Goal: Task Accomplishment & Management: Manage account settings

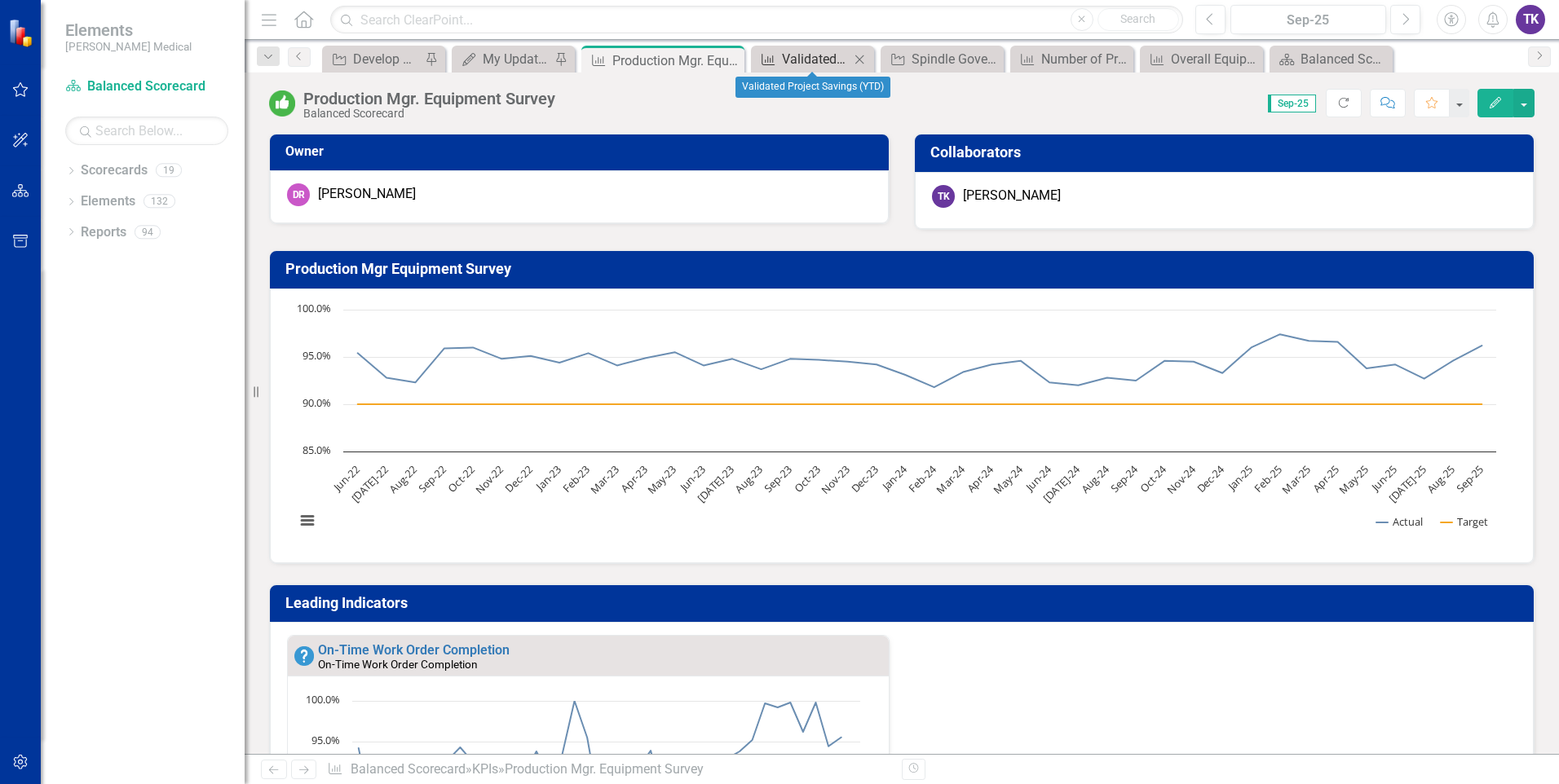
click at [818, 60] on div "Validated Project Savings (YTD)" at bounding box center [815, 59] width 68 height 20
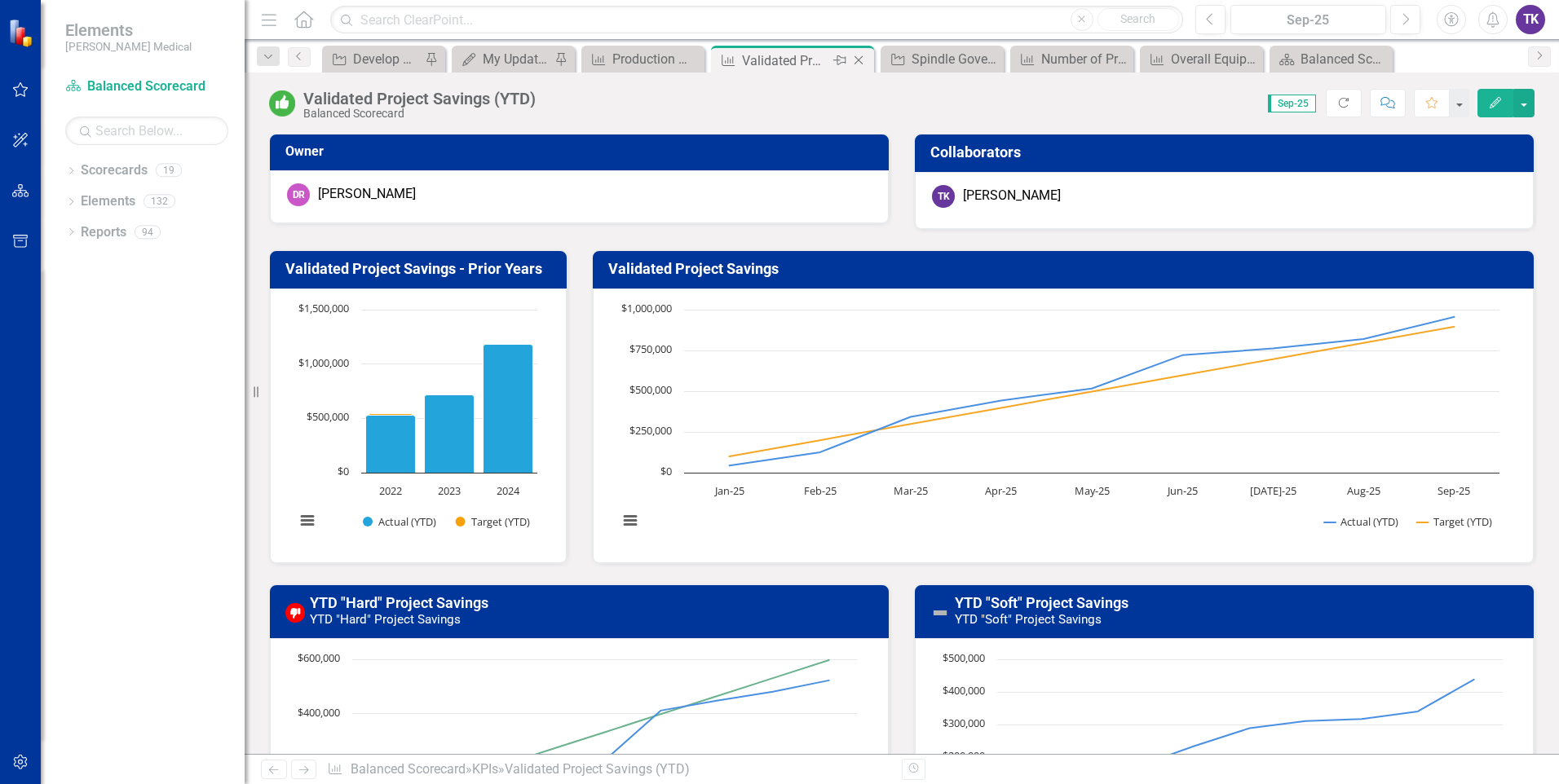
click at [820, 60] on div "Validated Project Savings (YTD)" at bounding box center [785, 60] width 88 height 20
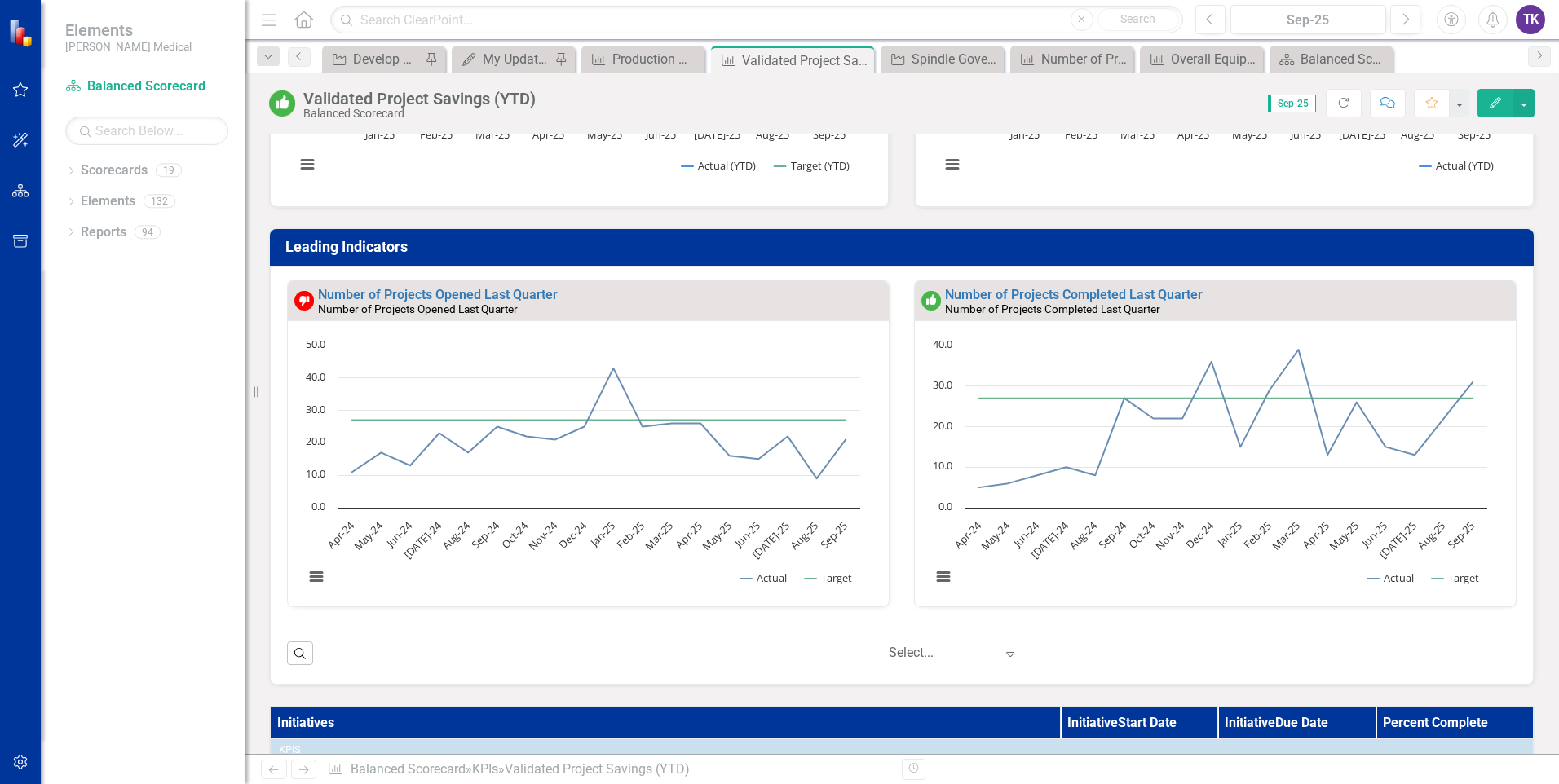
scroll to position [733, 0]
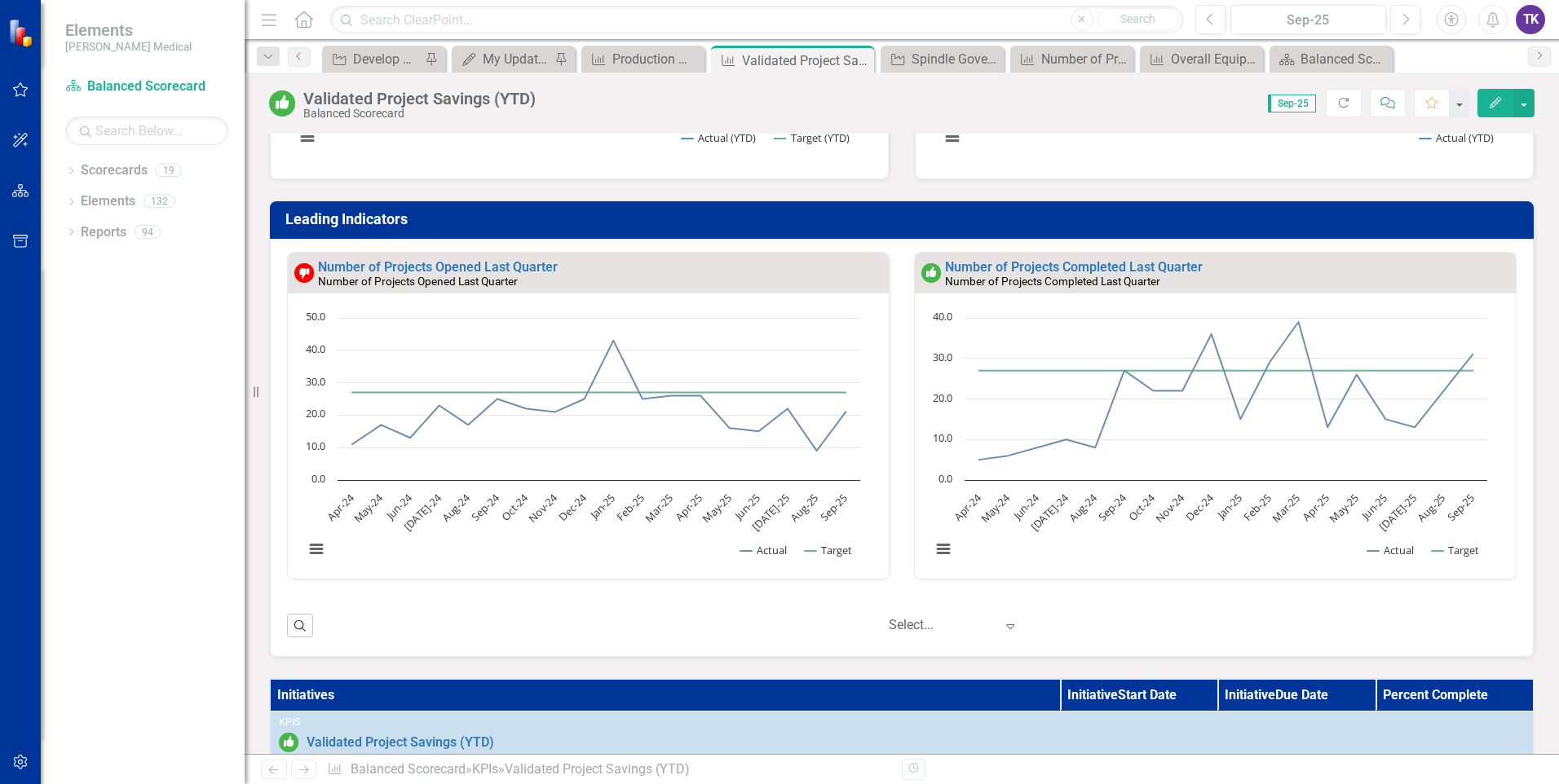
click at [602, 276] on div "Number of Projects Opened Last Quarter" at bounding box center [601, 281] width 567 height 14
click at [607, 271] on div "Number of Projects Opened Last Quarter" at bounding box center [601, 267] width 567 height 14
click at [609, 269] on div "Number of Projects Opened Last Quarter" at bounding box center [601, 267] width 567 height 14
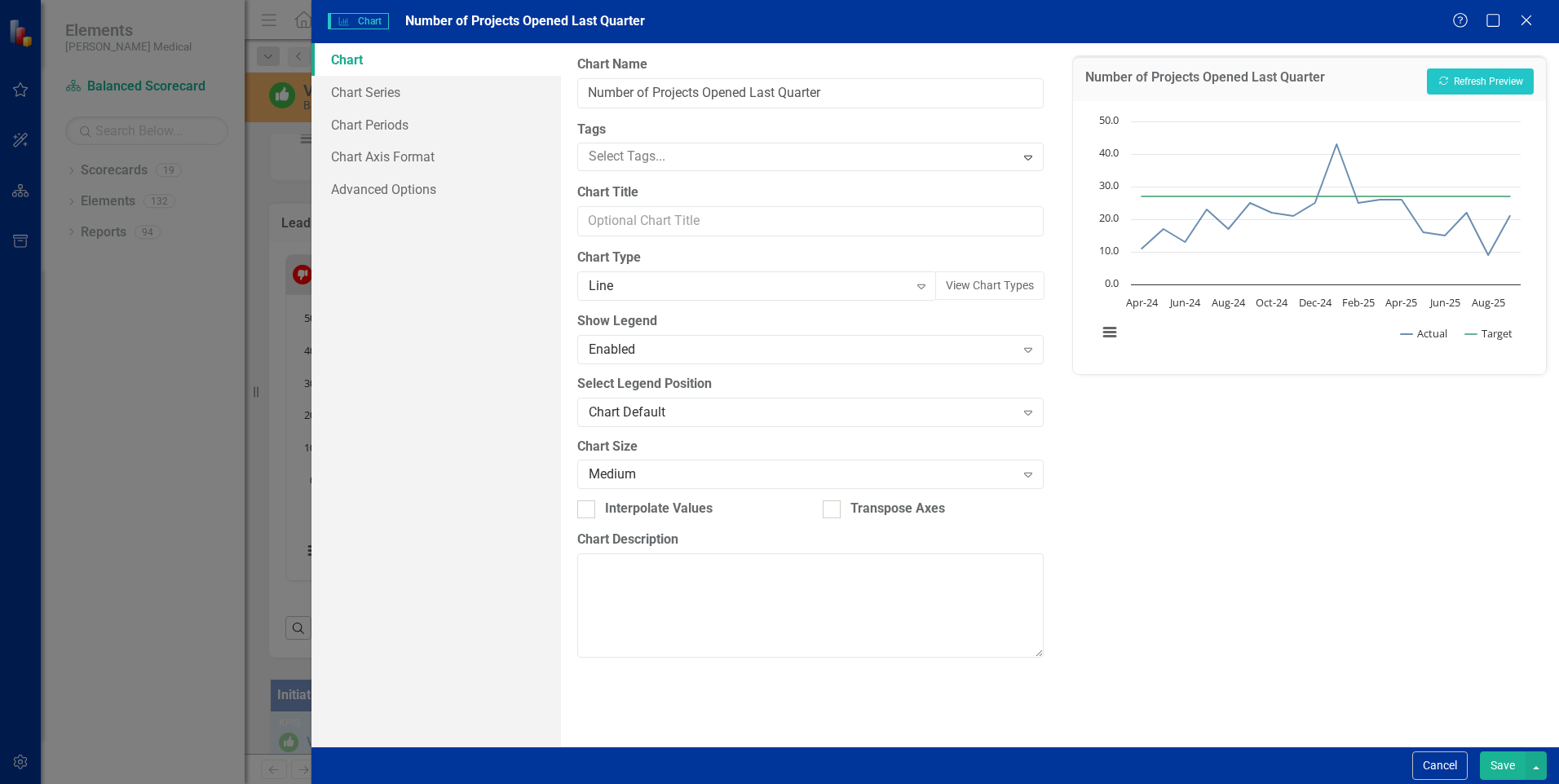
click at [610, 267] on div "Charts Chart Number of Projects Opened Last Quarter Help Maximize Close Chart C…" at bounding box center [780, 392] width 1559 height 784
click at [784, 87] on input "Number of Projects Opened Last Quarter" at bounding box center [811, 93] width 466 height 30
type input "Number of Projects Opened Last Month"
drag, startPoint x: 784, startPoint y: 91, endPoint x: 856, endPoint y: 90, distance: 72.0
click at [856, 90] on input "Number of Projects Opened Last Month" at bounding box center [811, 93] width 466 height 30
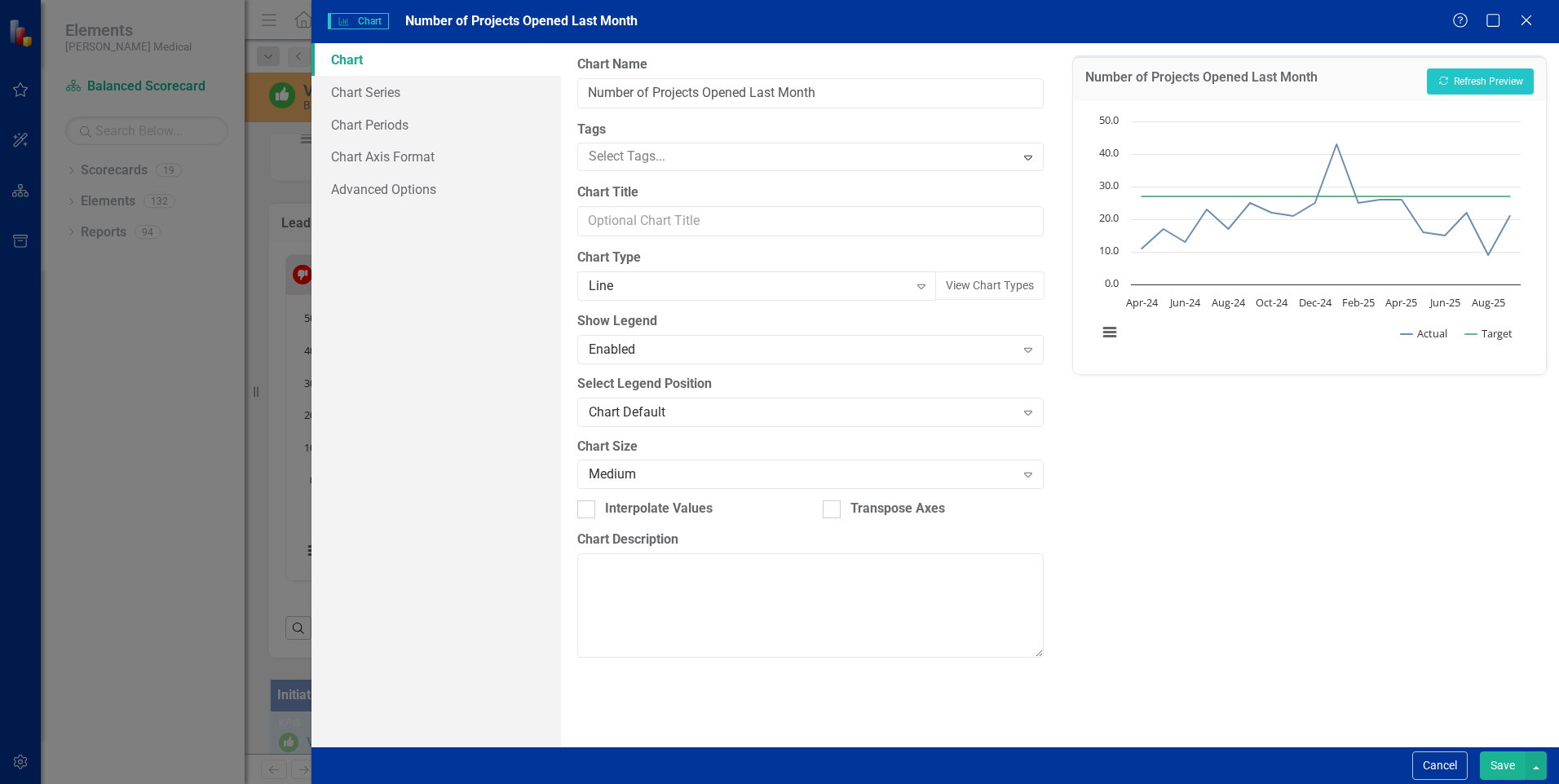
click at [1278, 466] on div "Number of Projects Opened Last Month Recalculate Refresh Preview Chart Line cha…" at bounding box center [1310, 395] width 499 height 703
click at [1507, 773] on button "Save" at bounding box center [1503, 765] width 46 height 29
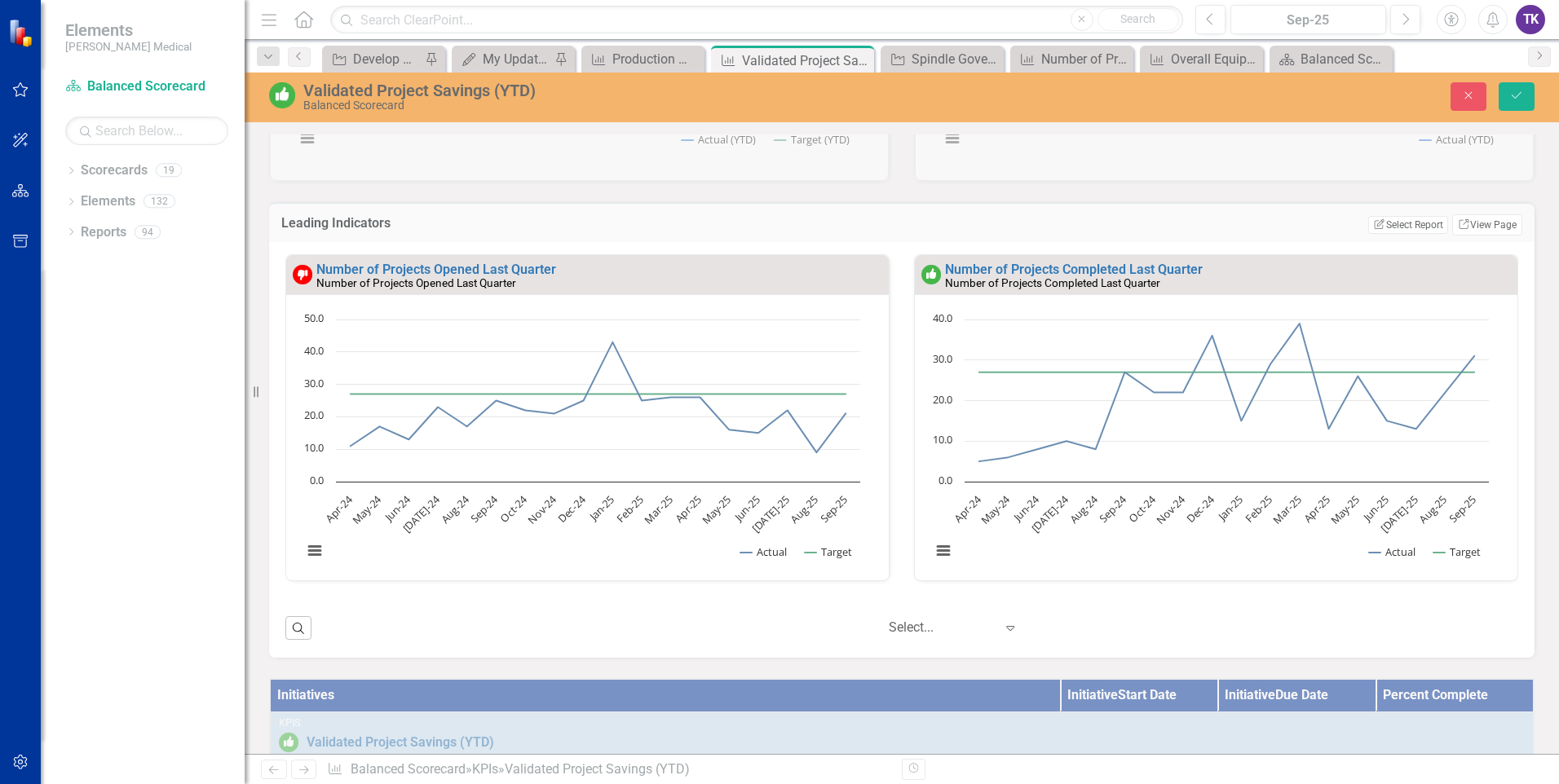
click at [1253, 274] on div "Number of Projects Completed Last Quarter" at bounding box center [1229, 270] width 568 height 14
click at [1267, 268] on div "Number of Projects Completed Last Quarter" at bounding box center [1229, 270] width 568 height 14
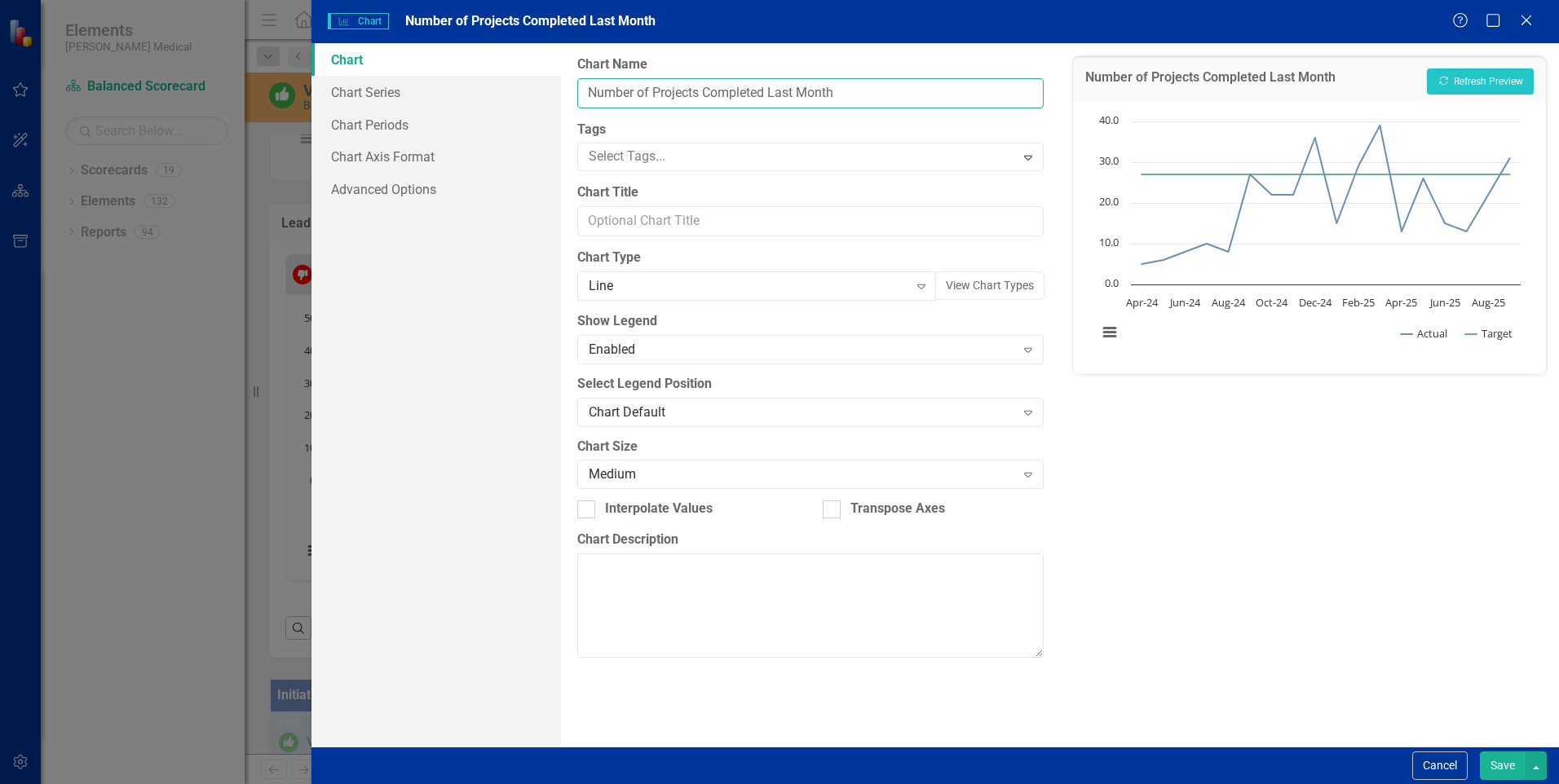
click at [714, 89] on input "Number of Projects Completed Last Month" at bounding box center [811, 93] width 466 height 30
drag, startPoint x: 714, startPoint y: 89, endPoint x: 766, endPoint y: 89, distance: 52.0
click at [766, 89] on input "Number of Projects Completed Last Month" at bounding box center [811, 93] width 466 height 30
type input "Number of Projects Closed Last Month"
click at [1512, 766] on button "Save" at bounding box center [1503, 765] width 46 height 29
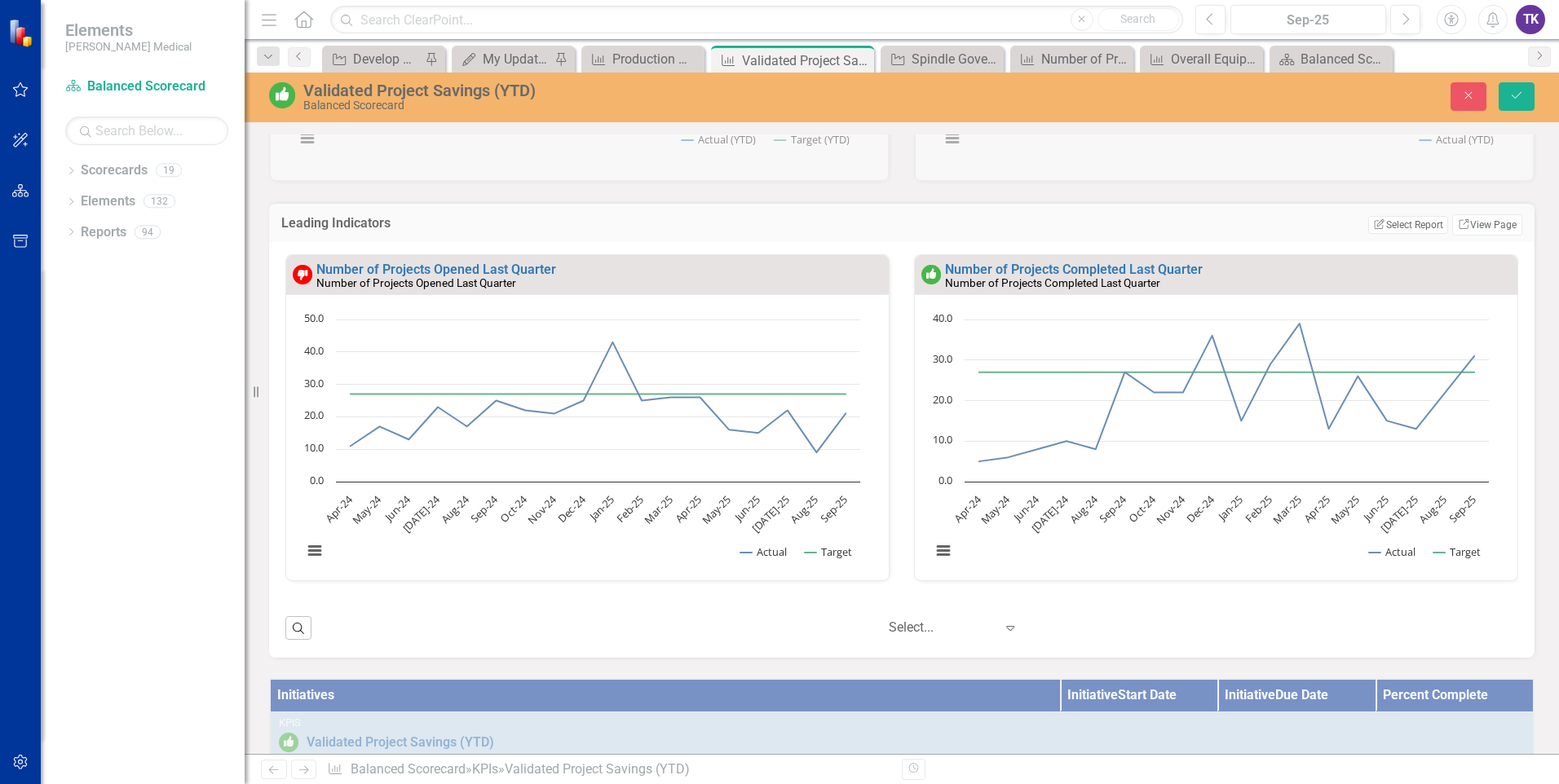
click at [299, 25] on icon "Home" at bounding box center [303, 19] width 21 height 17
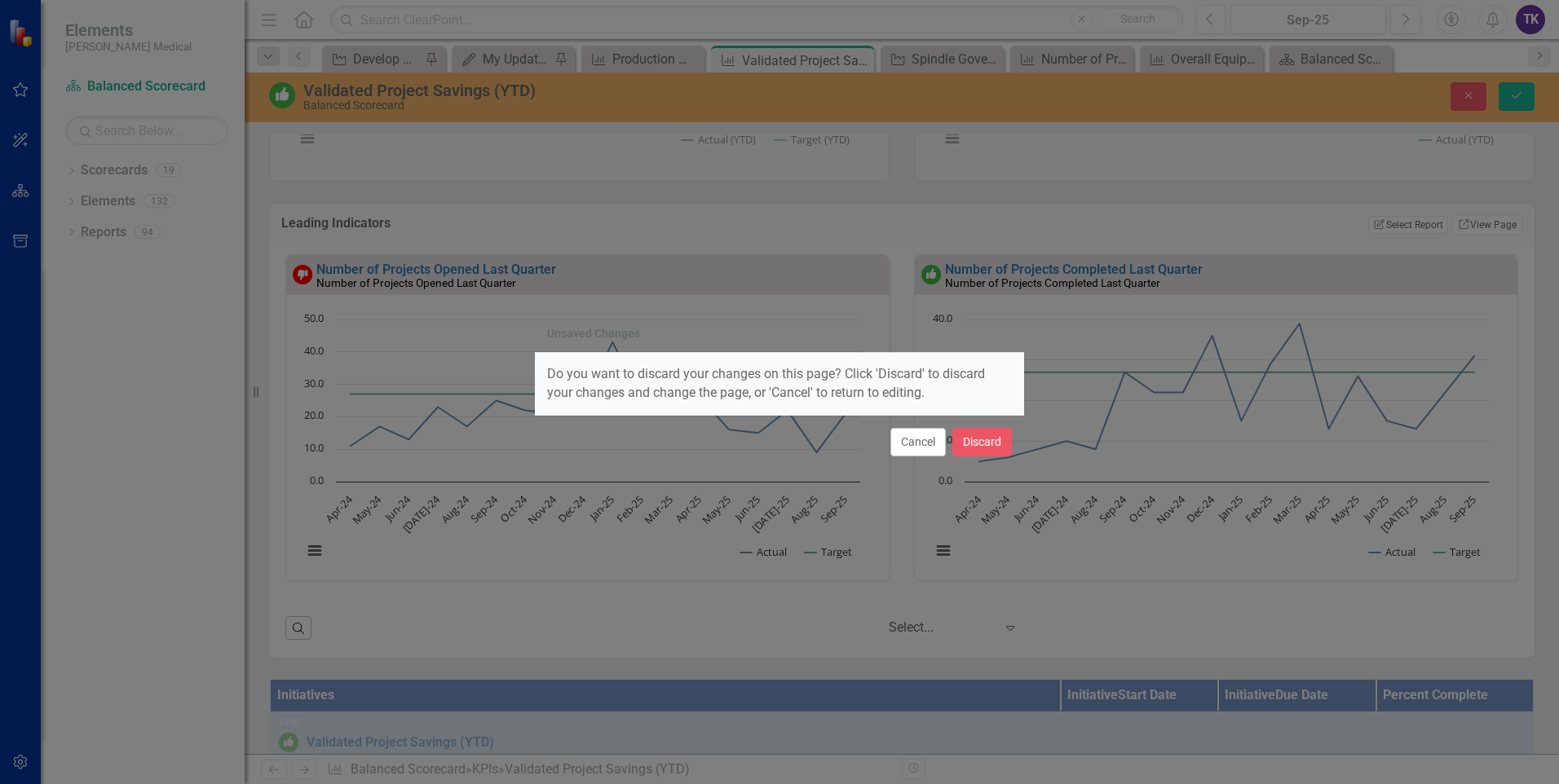
click at [1530, 93] on div "Unsaved Changes Do you want to discard your changes on this page? Click 'Discar…" at bounding box center [780, 392] width 1559 height 784
click at [919, 445] on button "Cancel" at bounding box center [918, 441] width 56 height 29
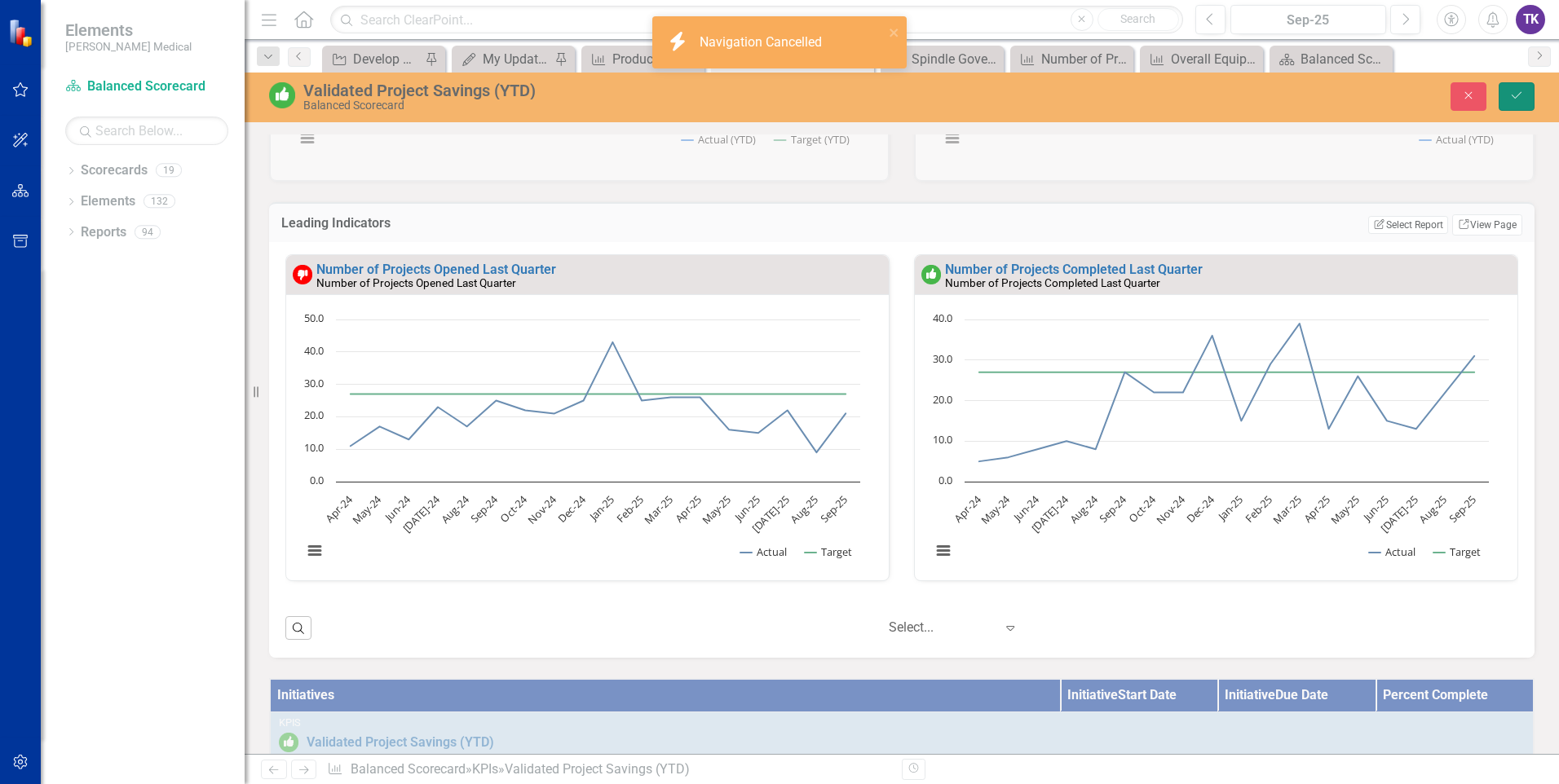
click at [1520, 103] on button "Save" at bounding box center [1516, 96] width 36 height 29
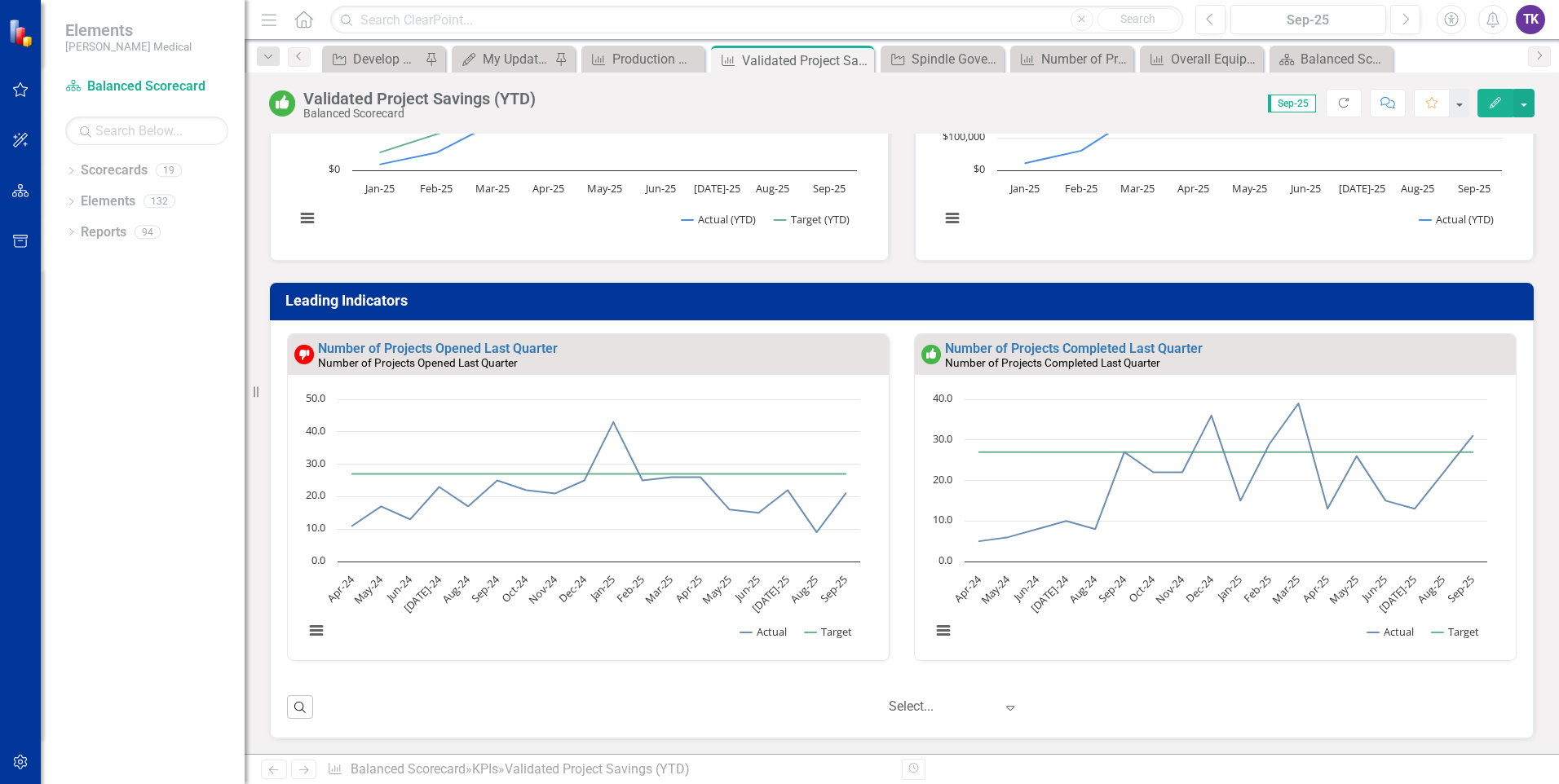
scroll to position [1, 0]
click at [690, 358] on div "Number of Projects Opened Last Quarter" at bounding box center [601, 362] width 567 height 14
click at [686, 357] on div "Number of Projects Opened Last Quarter" at bounding box center [601, 362] width 567 height 14
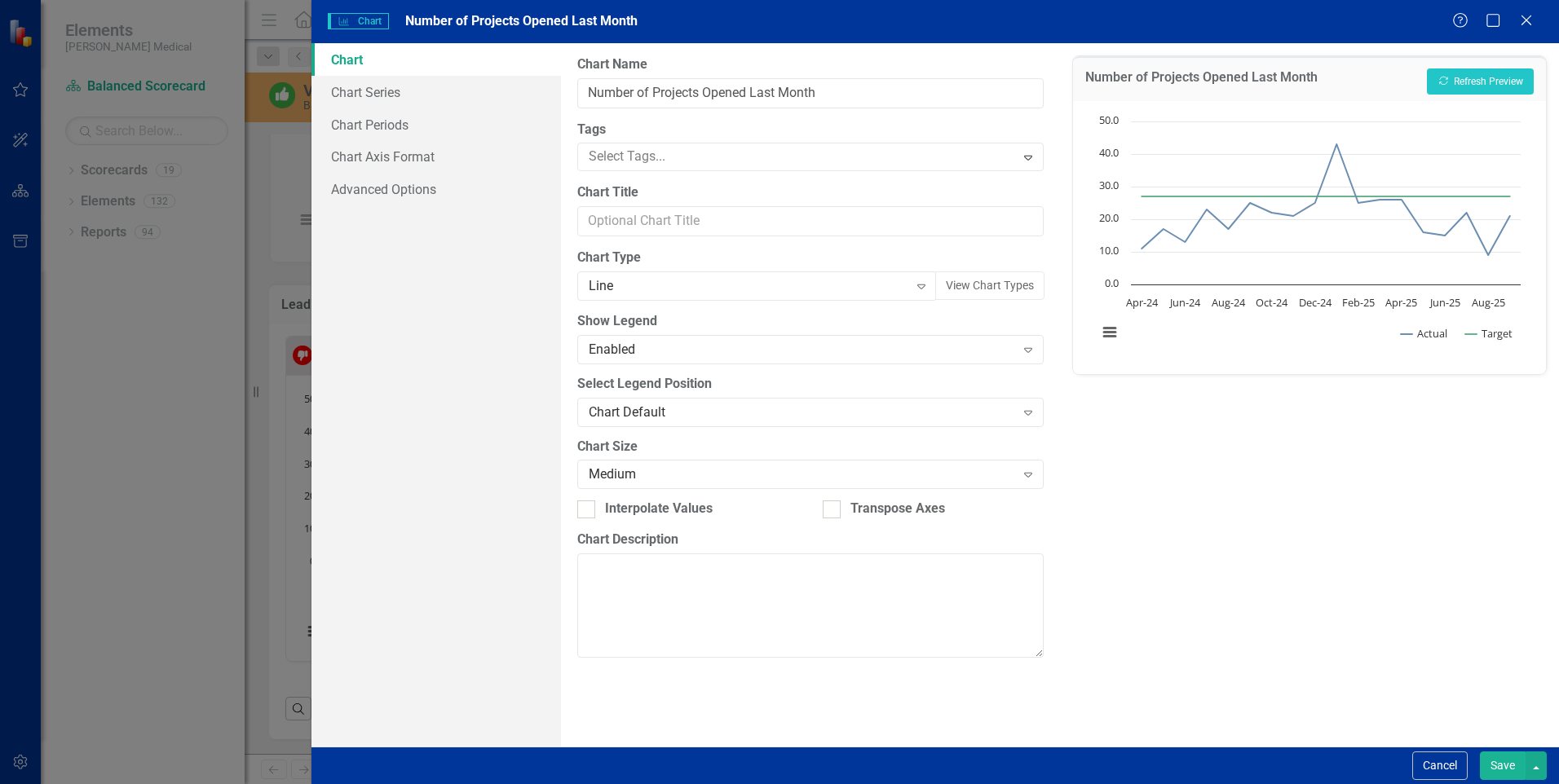
click at [1507, 761] on button "Save" at bounding box center [1503, 765] width 46 height 29
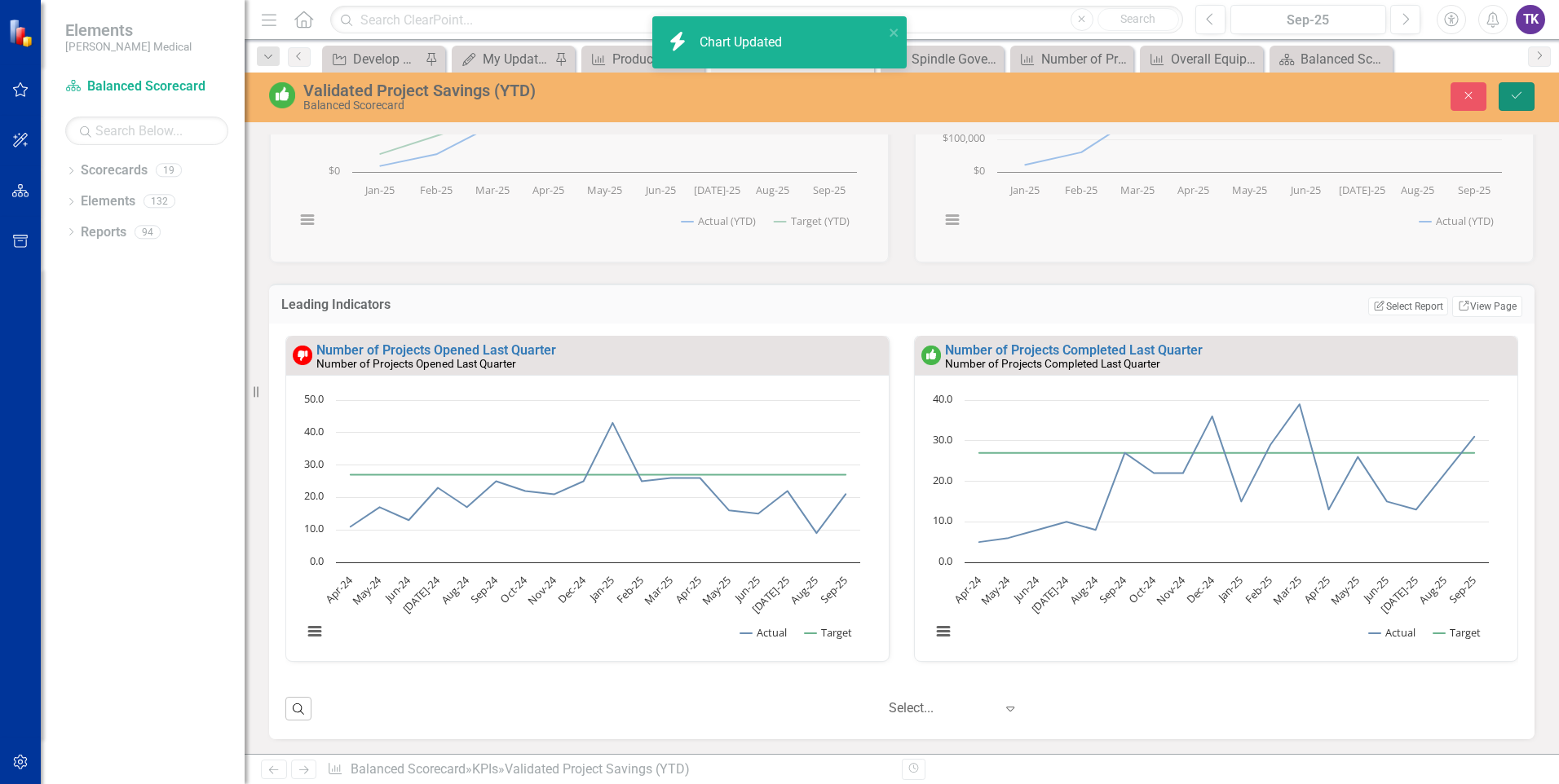
click at [1510, 100] on icon "Save" at bounding box center [1516, 96] width 15 height 11
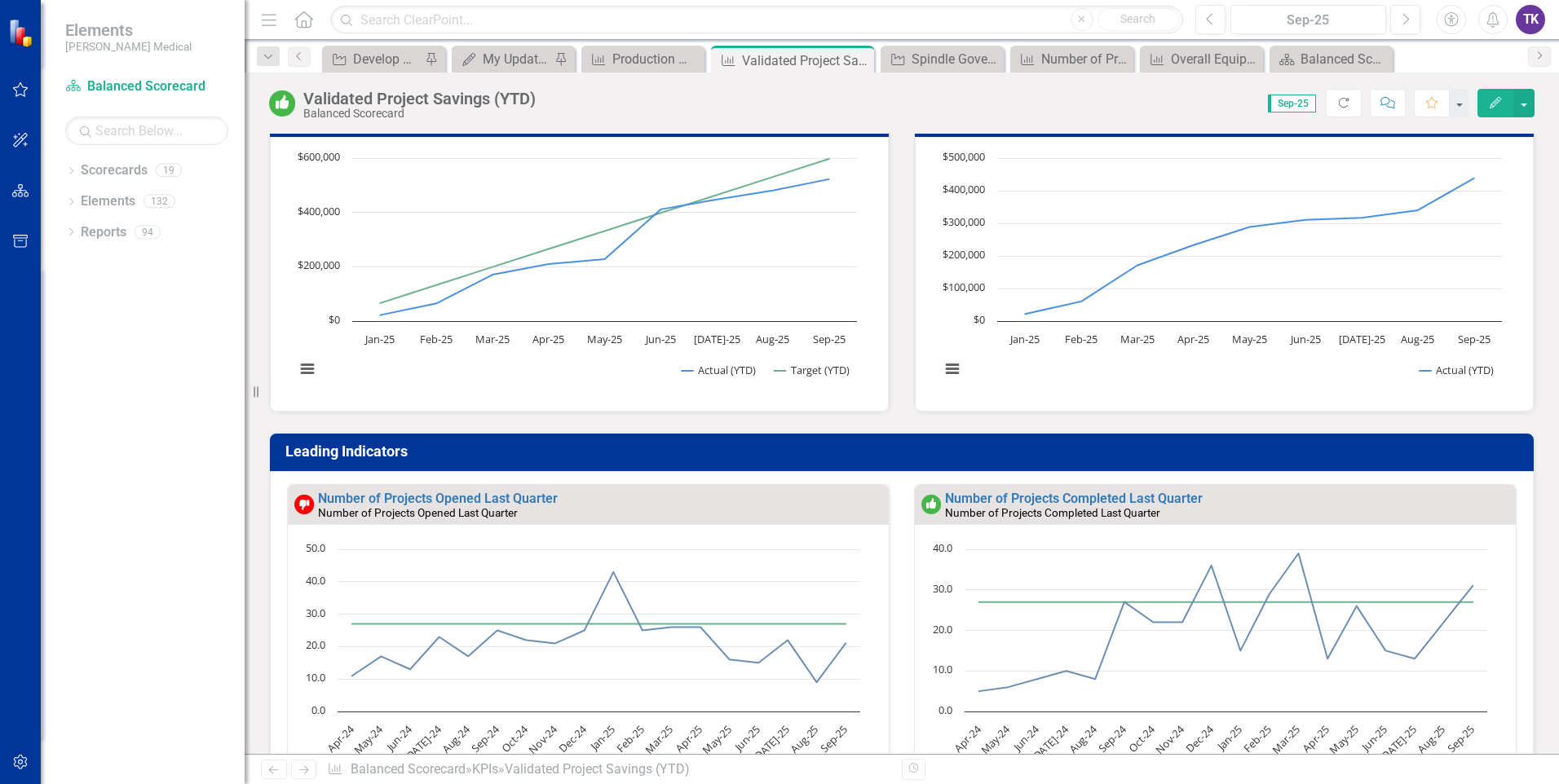
scroll to position [489, 0]
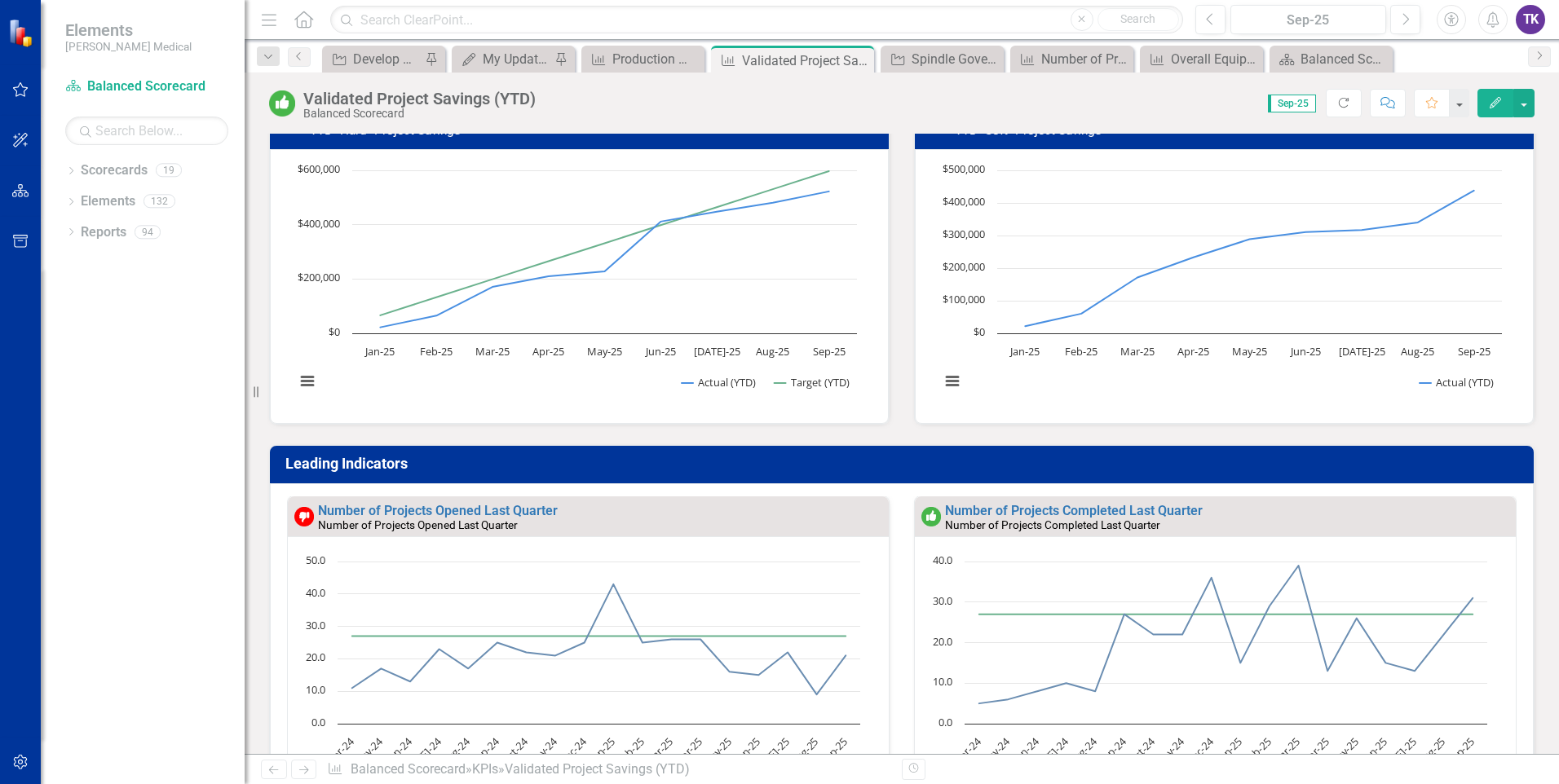
click at [312, 25] on icon "Home" at bounding box center [303, 19] width 21 height 17
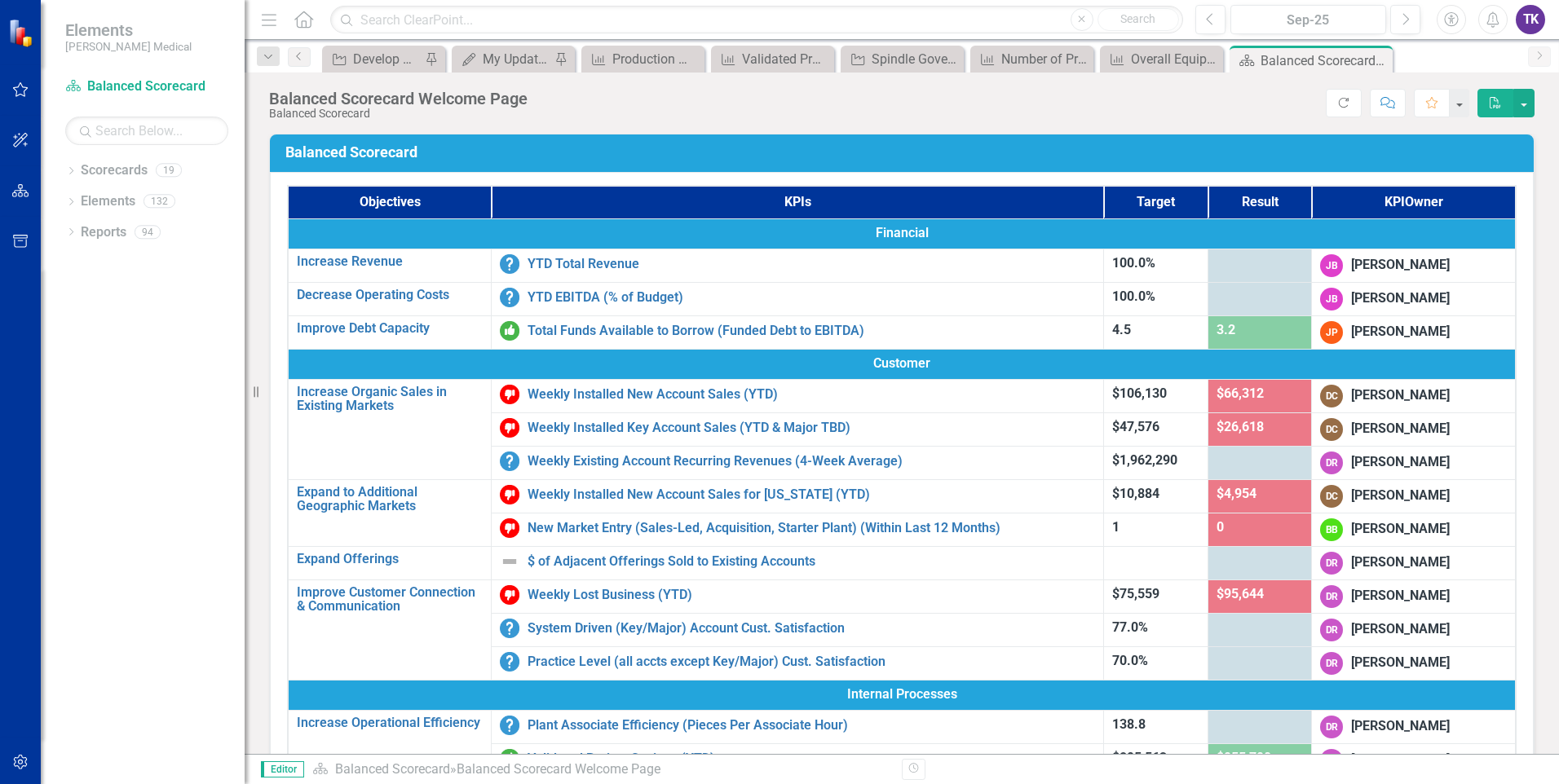
click at [302, 20] on icon "Home" at bounding box center [303, 19] width 21 height 17
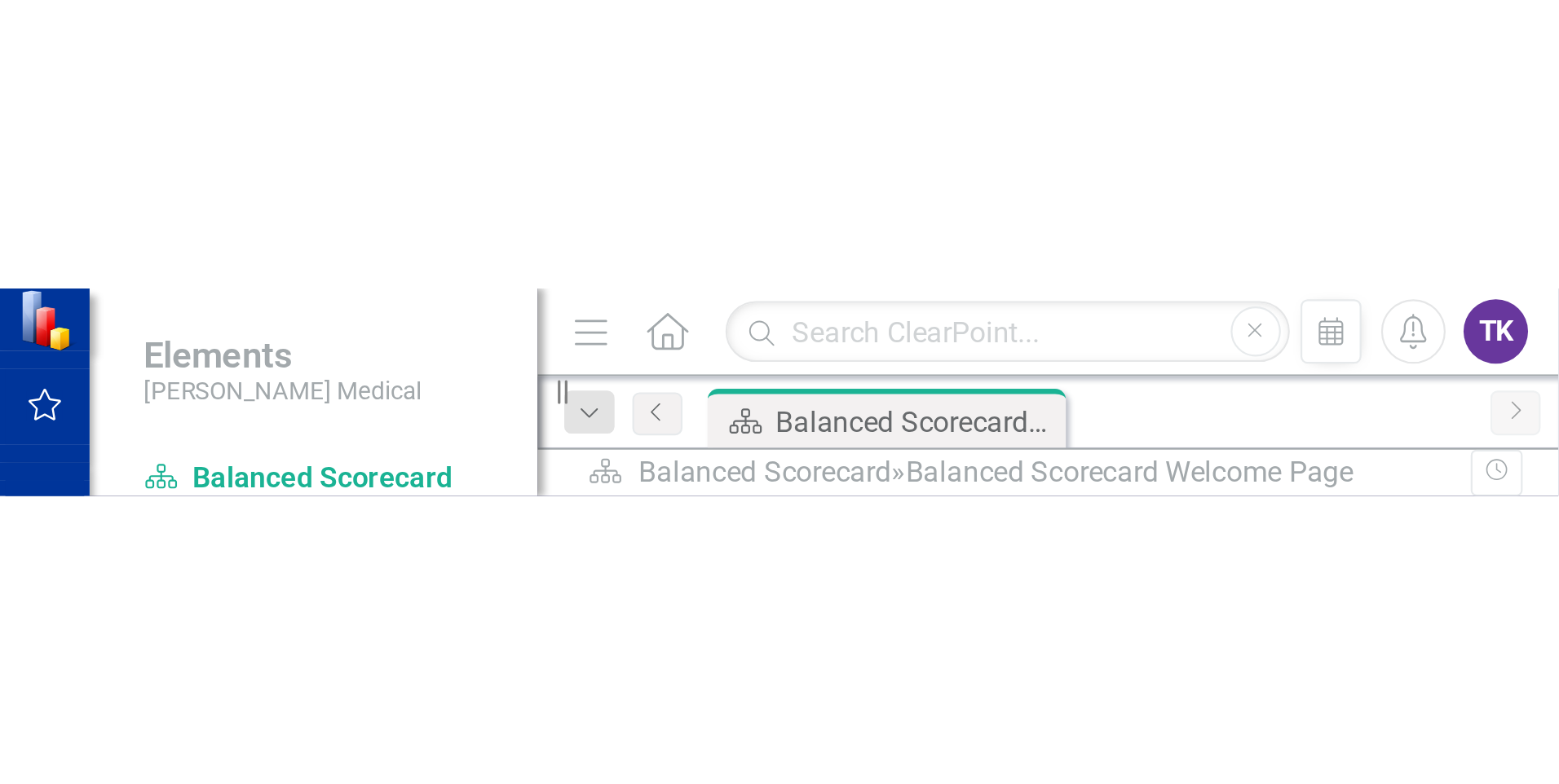
scroll to position [471, 0]
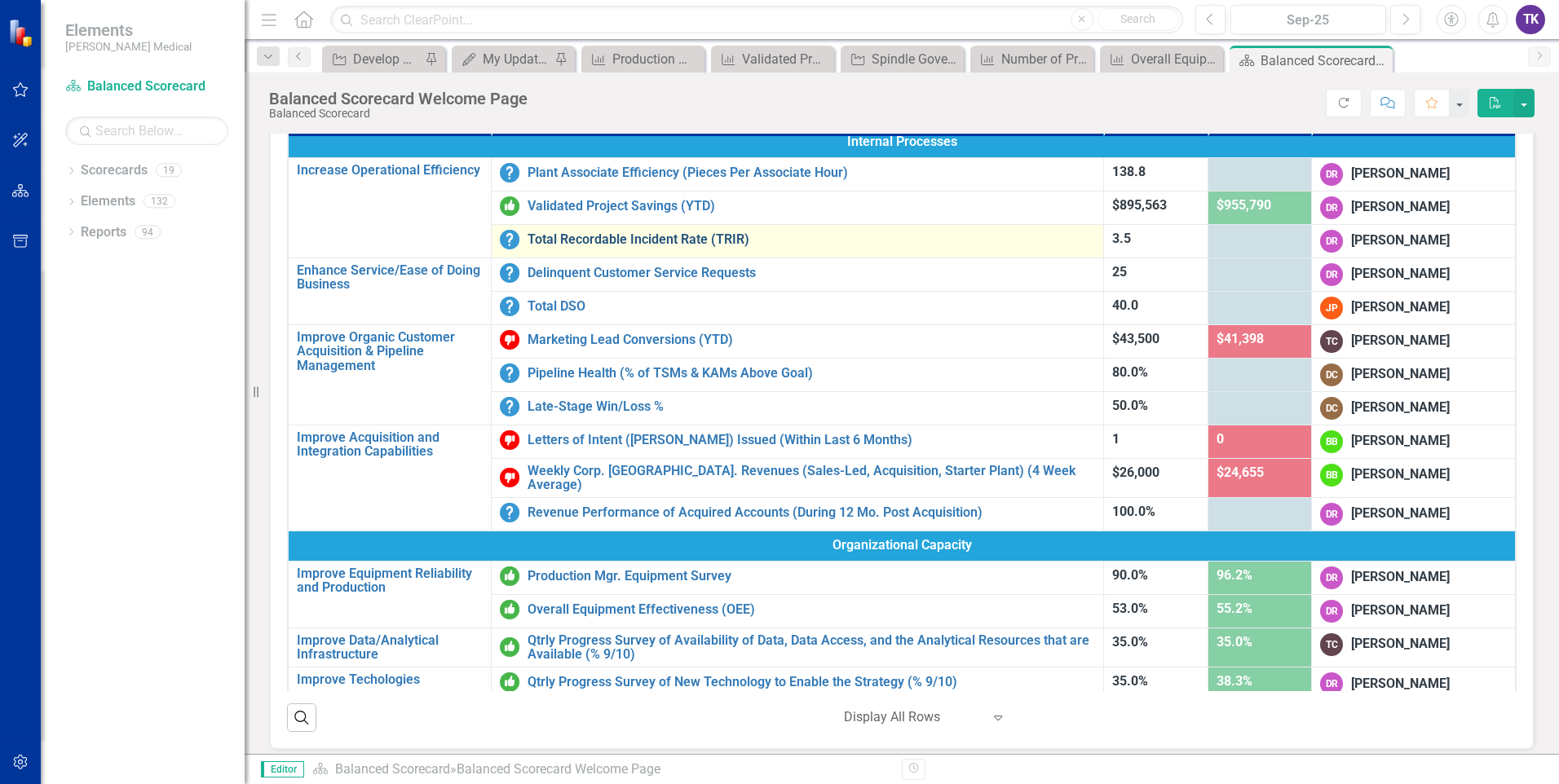
click at [651, 242] on link "Total Recordable Incident Rate (TRIR)" at bounding box center [811, 240] width 568 height 15
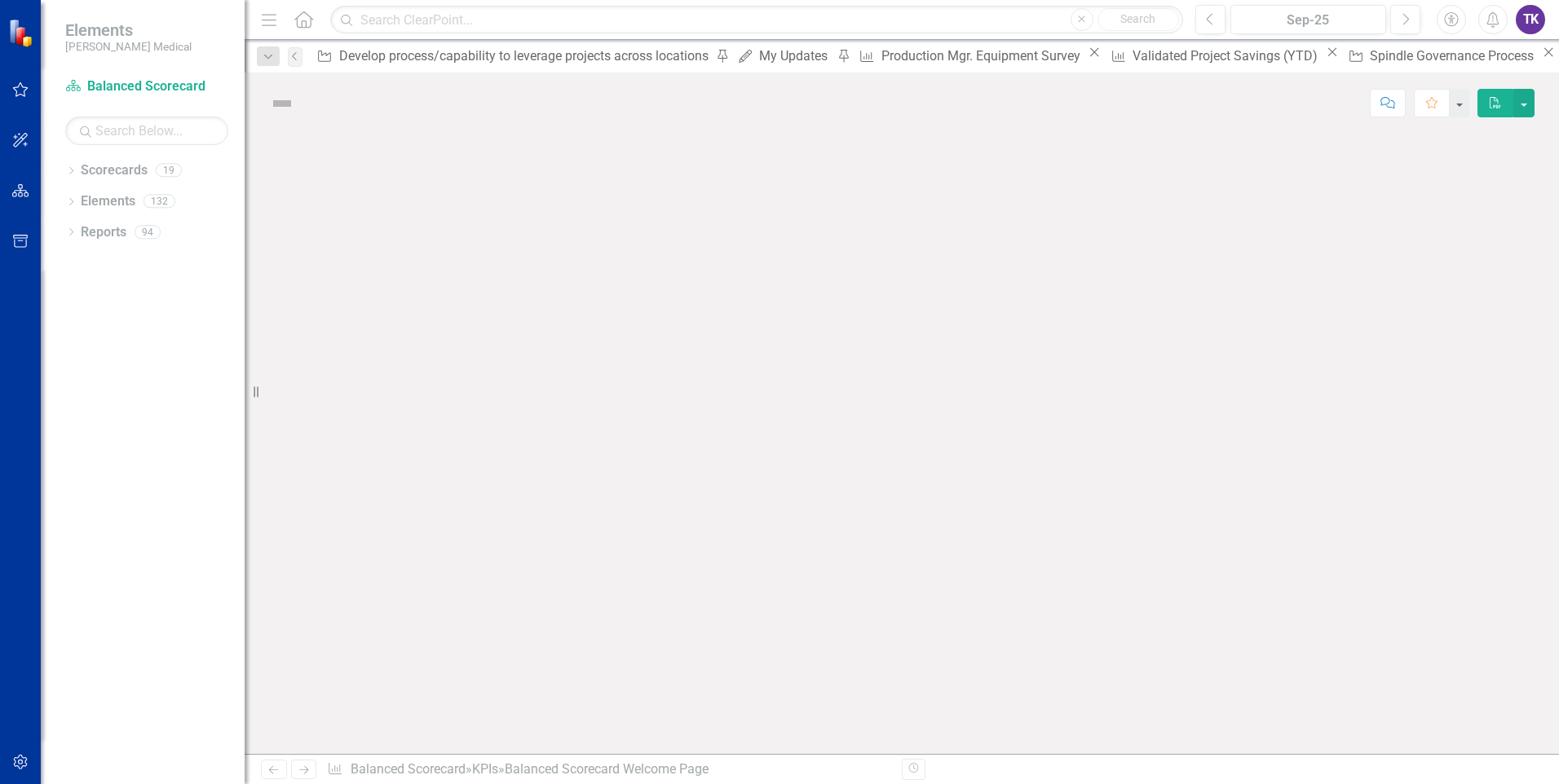
click at [651, 242] on div at bounding box center [901, 443] width 1314 height 620
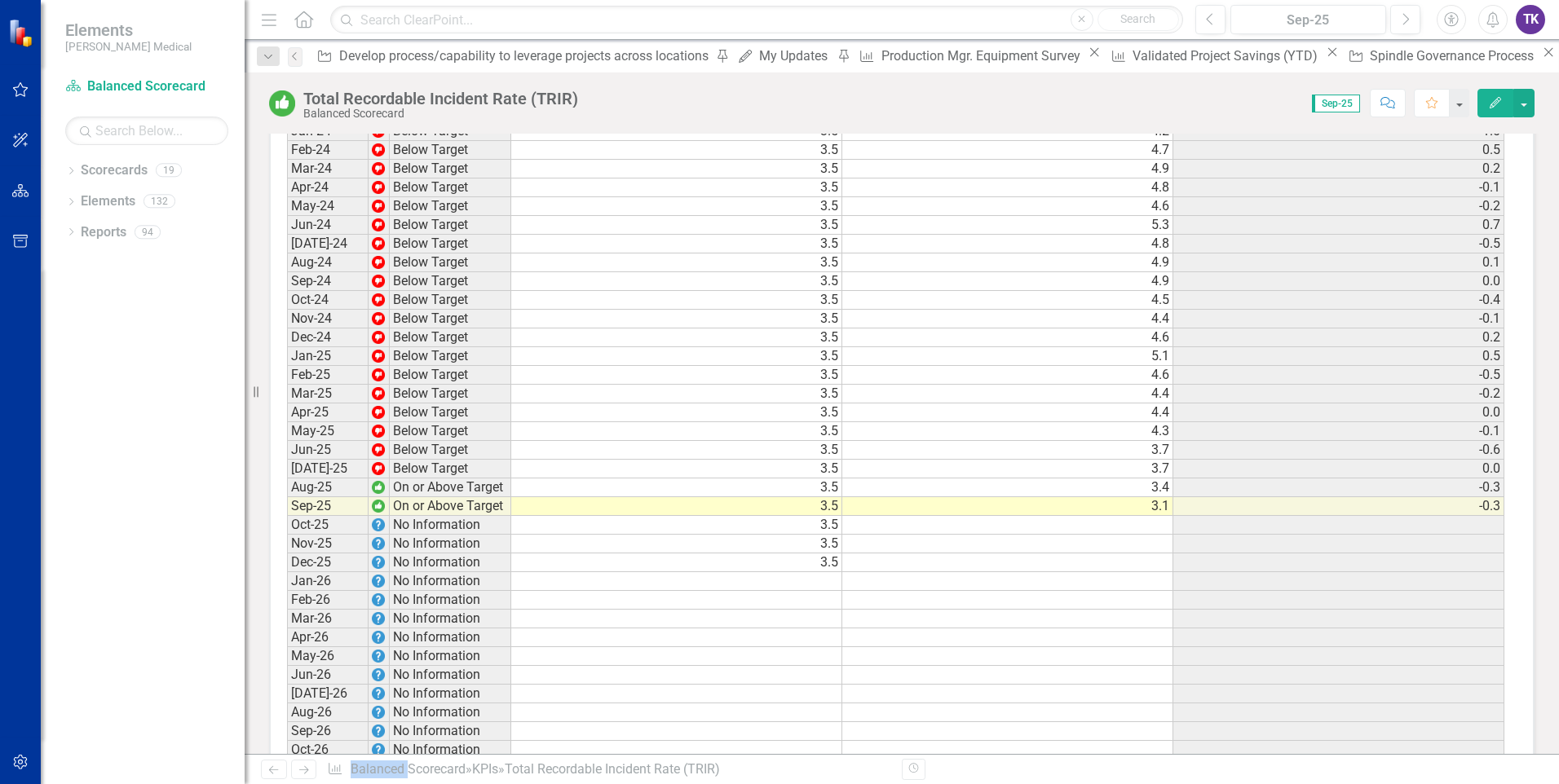
scroll to position [2430, 0]
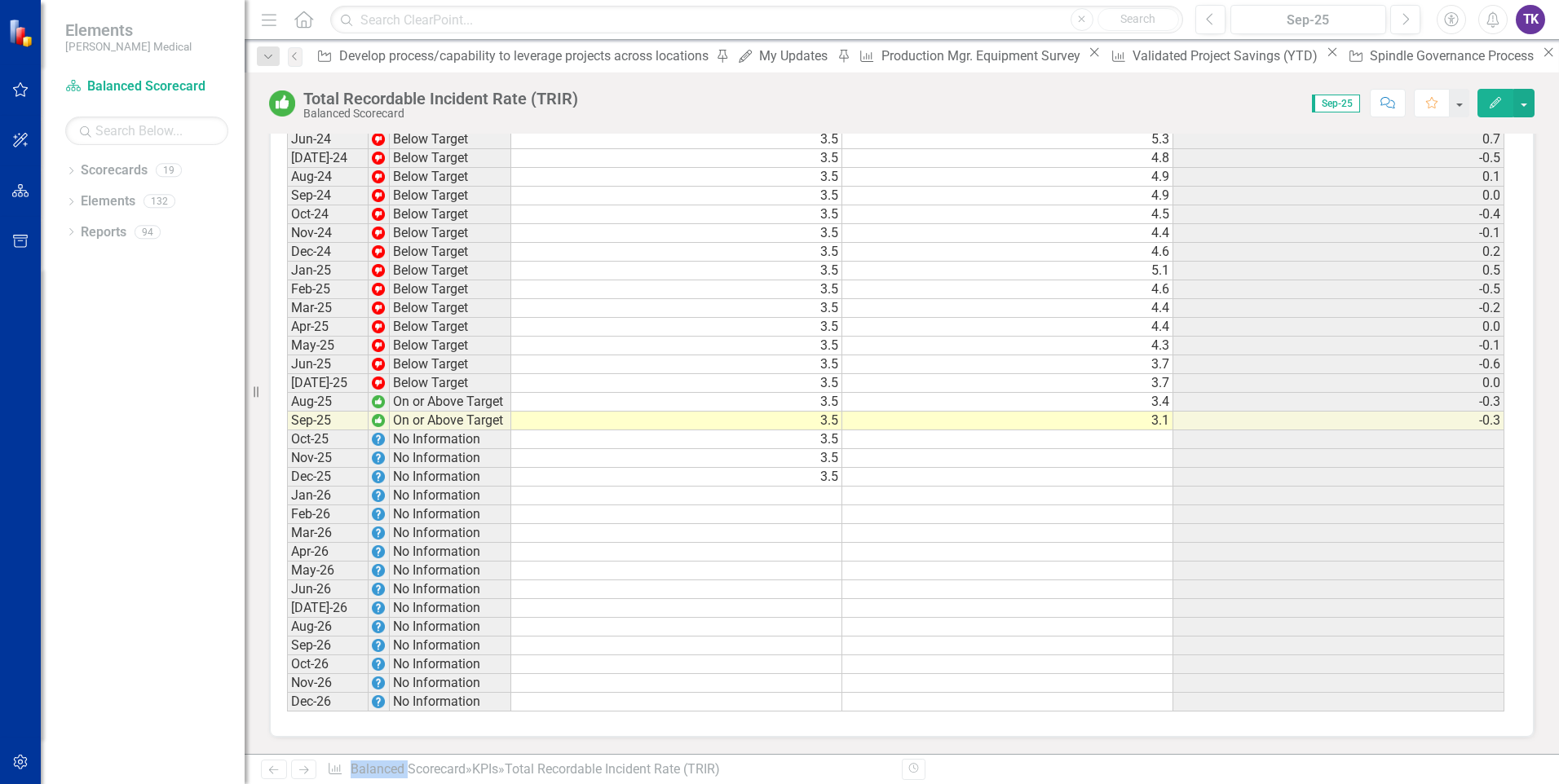
click at [1149, 436] on td at bounding box center [1008, 439] width 331 height 19
click at [1150, 436] on td at bounding box center [1008, 439] width 331 height 19
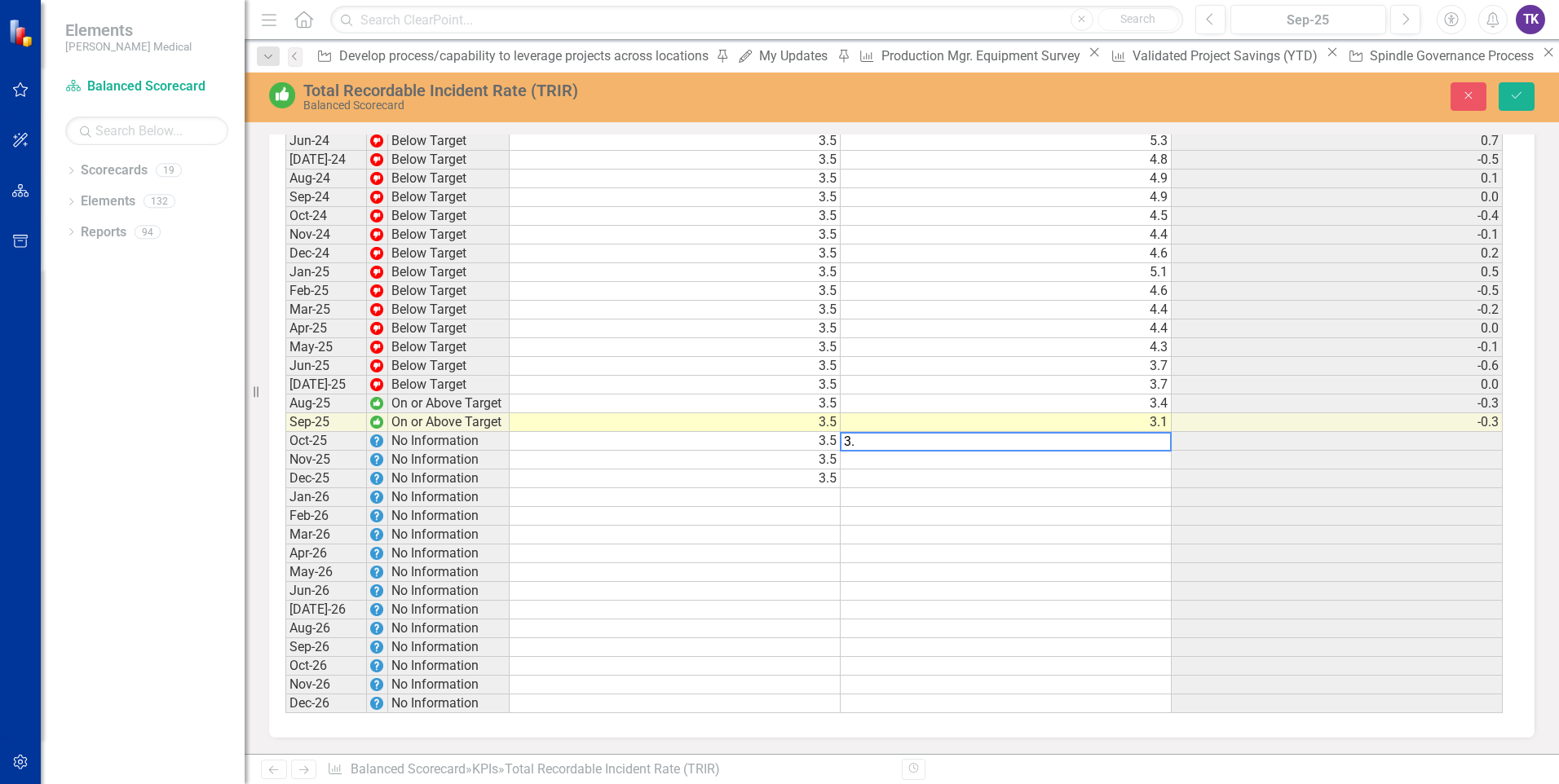
scroll to position [2432, 0]
type textarea "3.12"
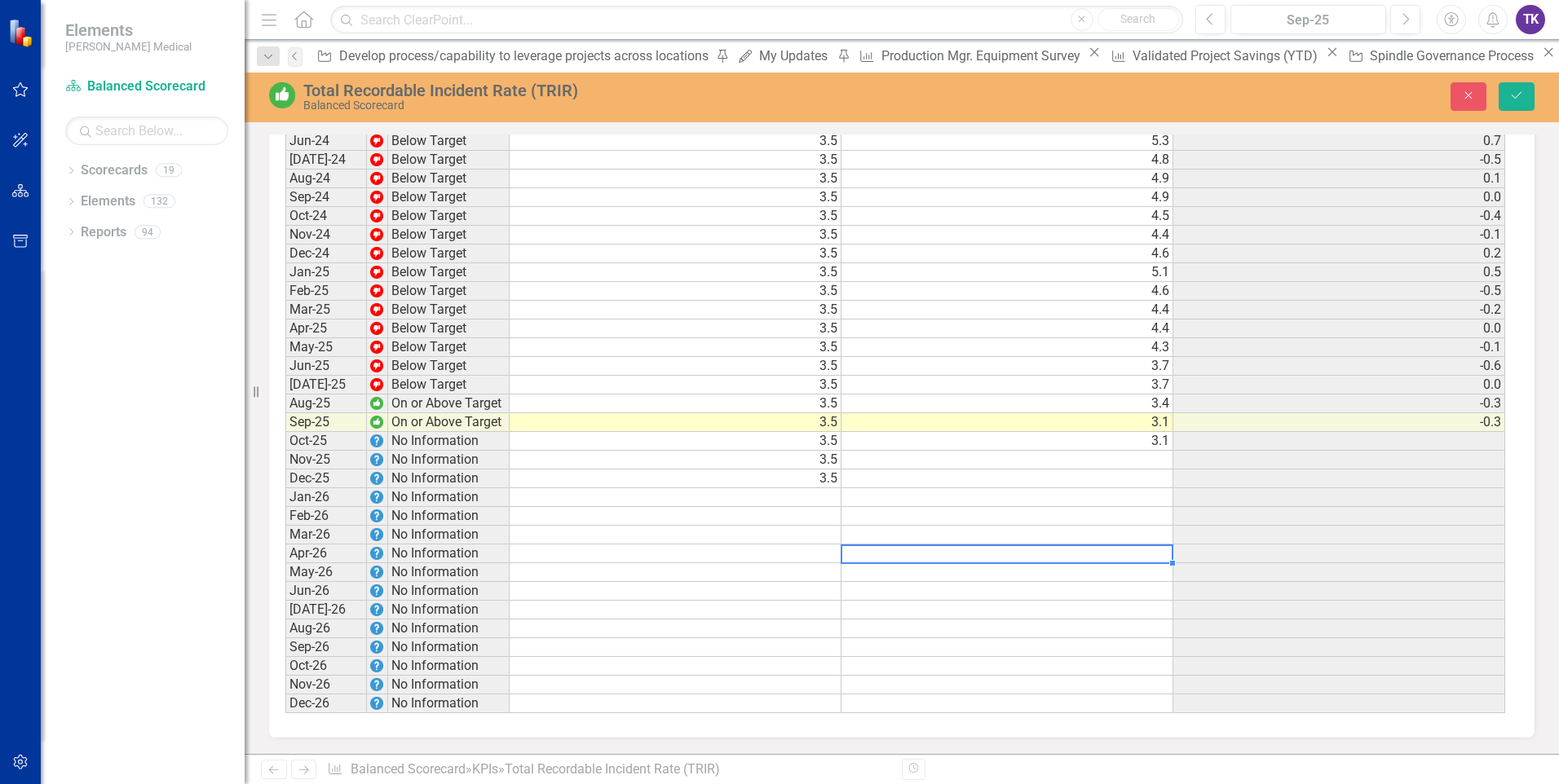
click at [891, 551] on td at bounding box center [1008, 553] width 332 height 19
click at [1161, 439] on td "3.1" at bounding box center [1008, 441] width 332 height 19
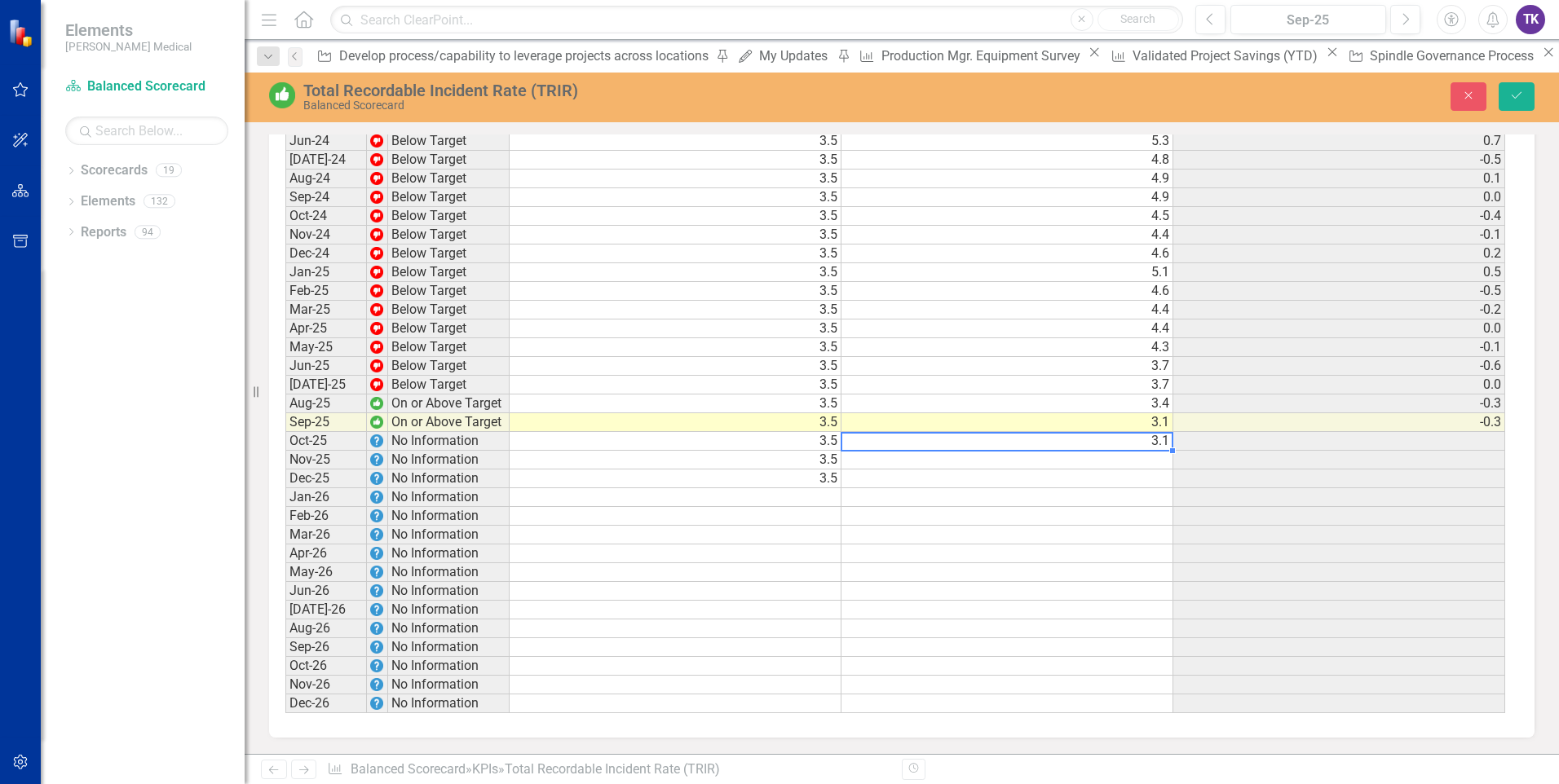
type textarea "0"
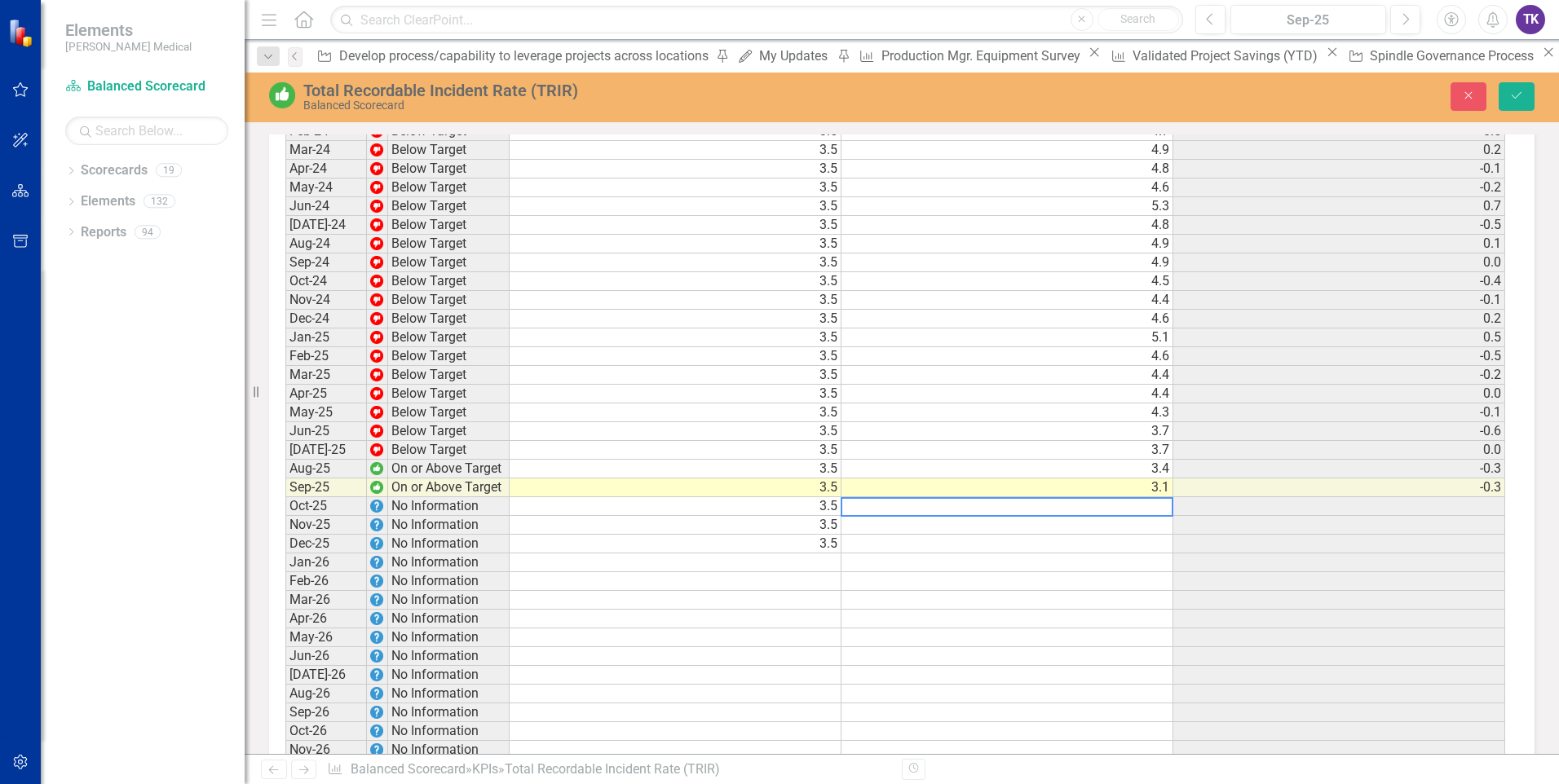
click at [999, 591] on td at bounding box center [1008, 581] width 332 height 19
click at [1516, 90] on icon "Save" at bounding box center [1516, 96] width 15 height 11
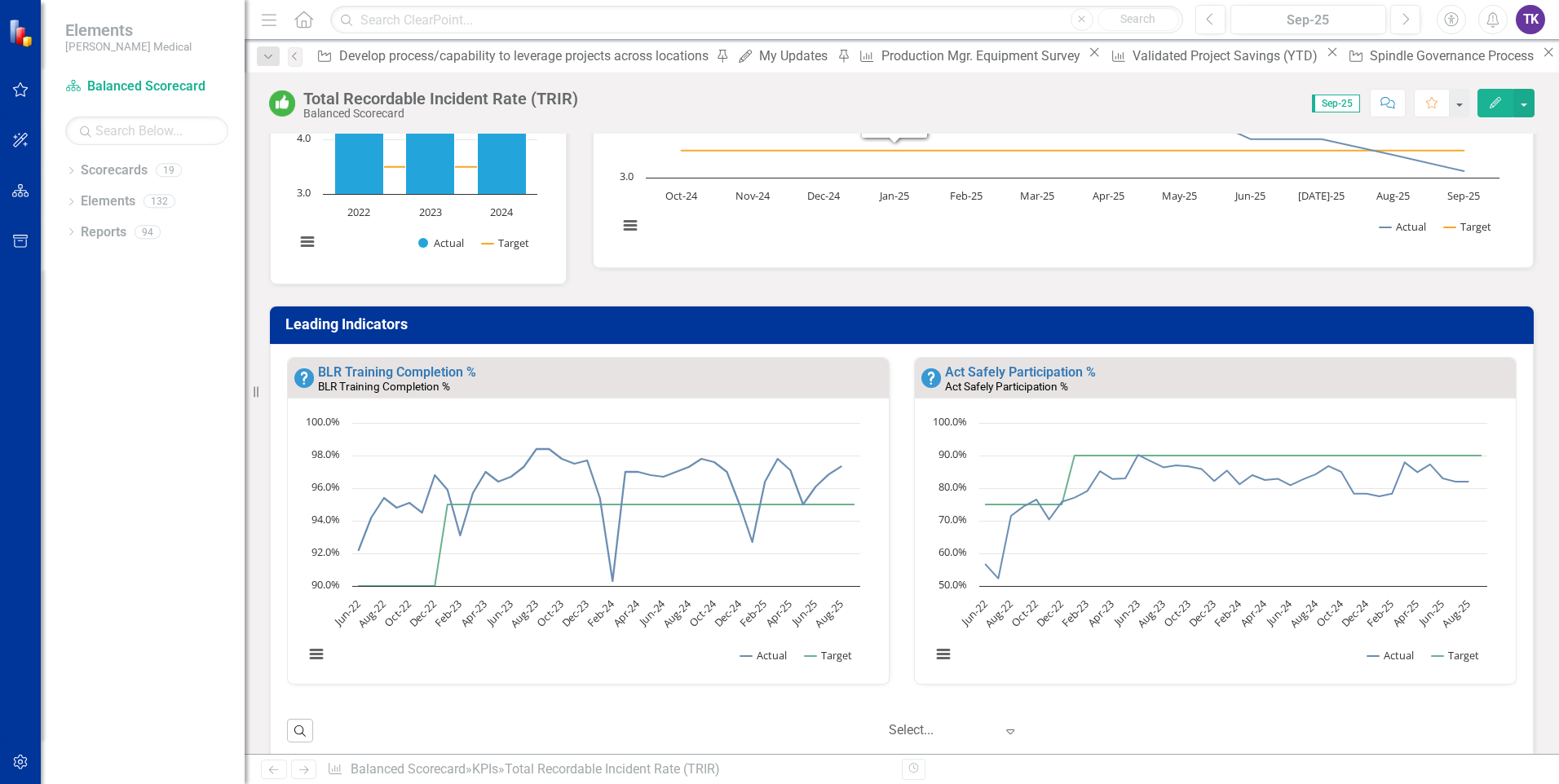
scroll to position [326, 0]
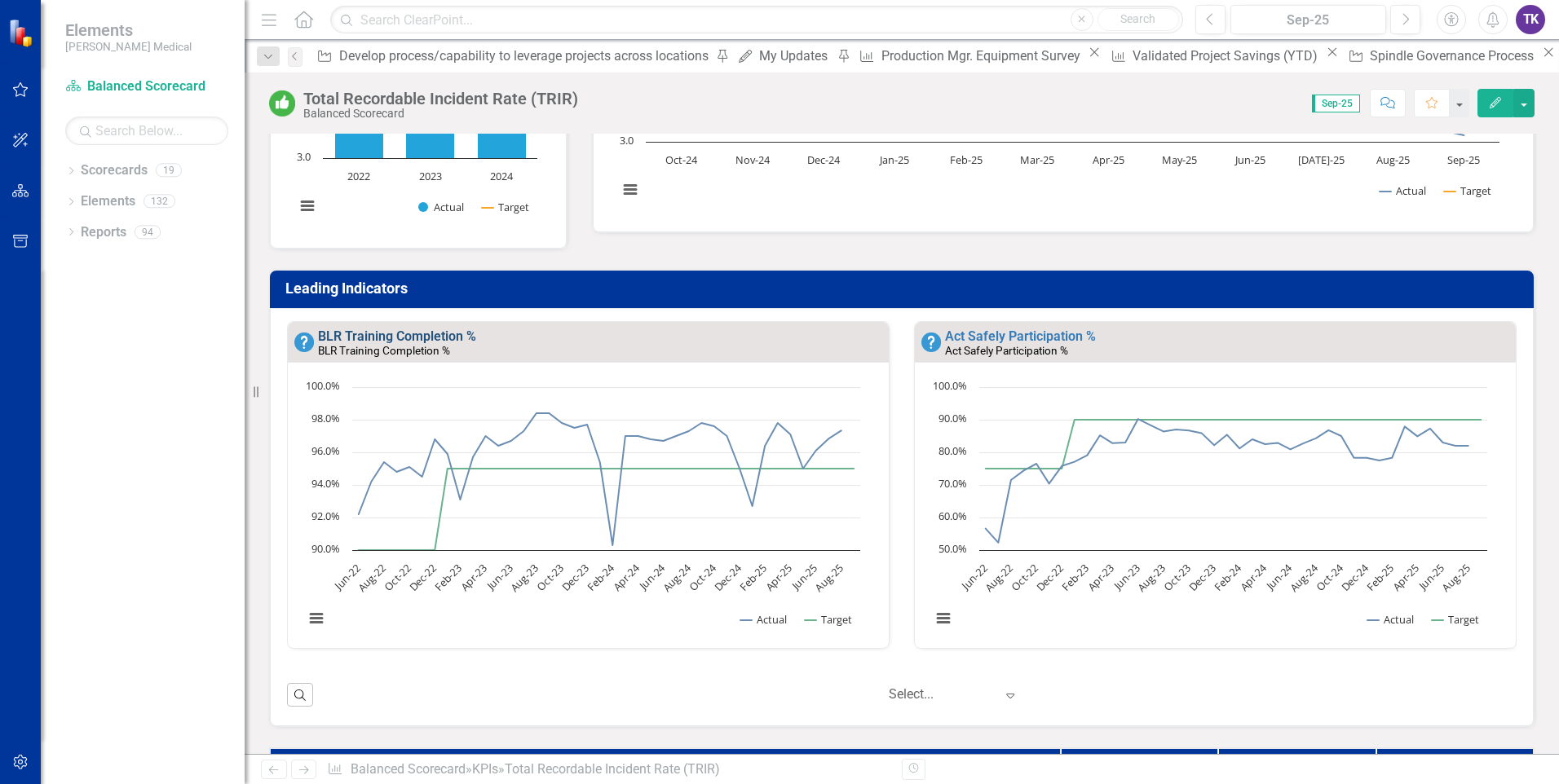
click at [452, 336] on link "BLR Training Completion %" at bounding box center [397, 336] width 158 height 16
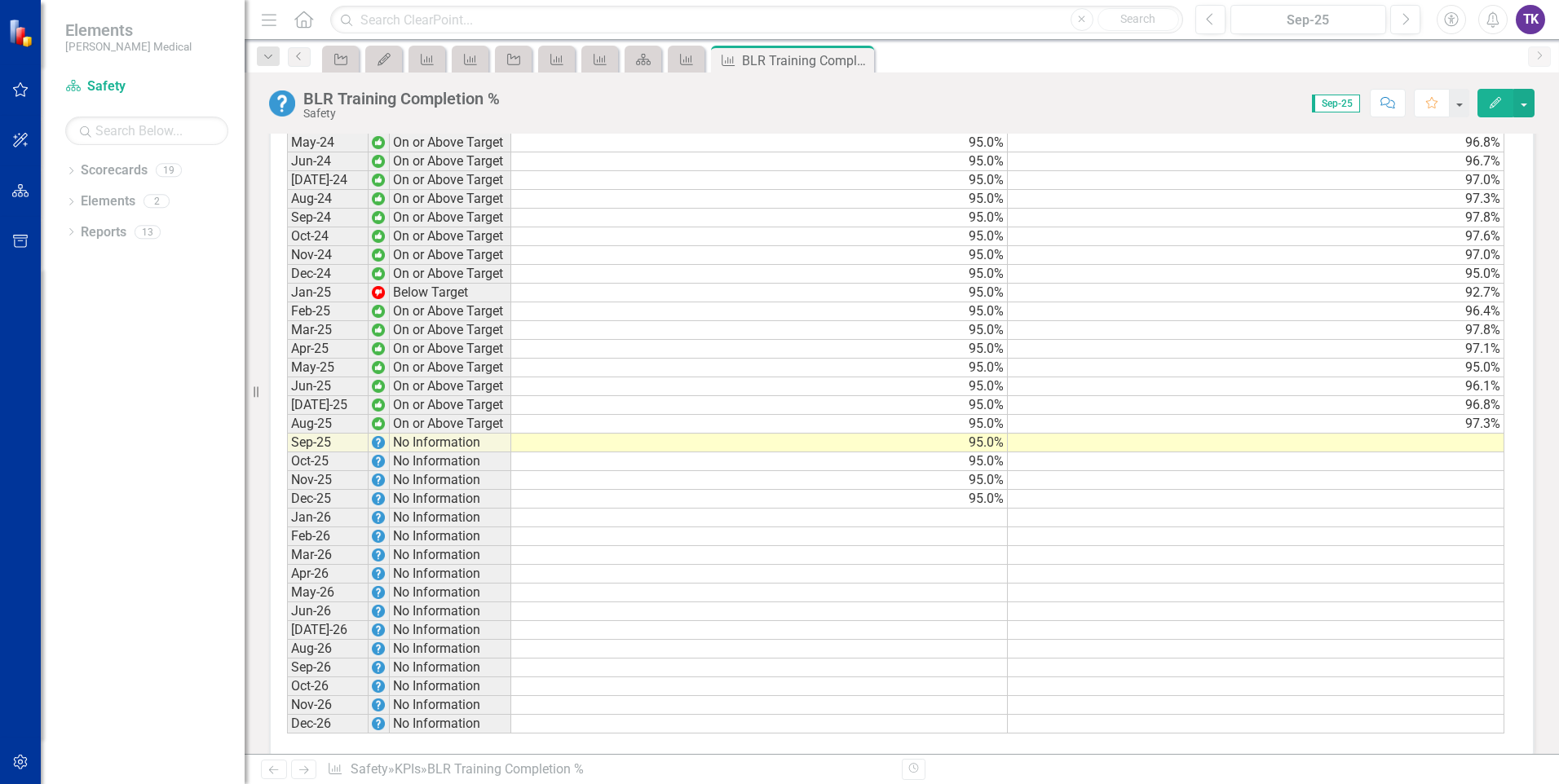
scroll to position [1661, 0]
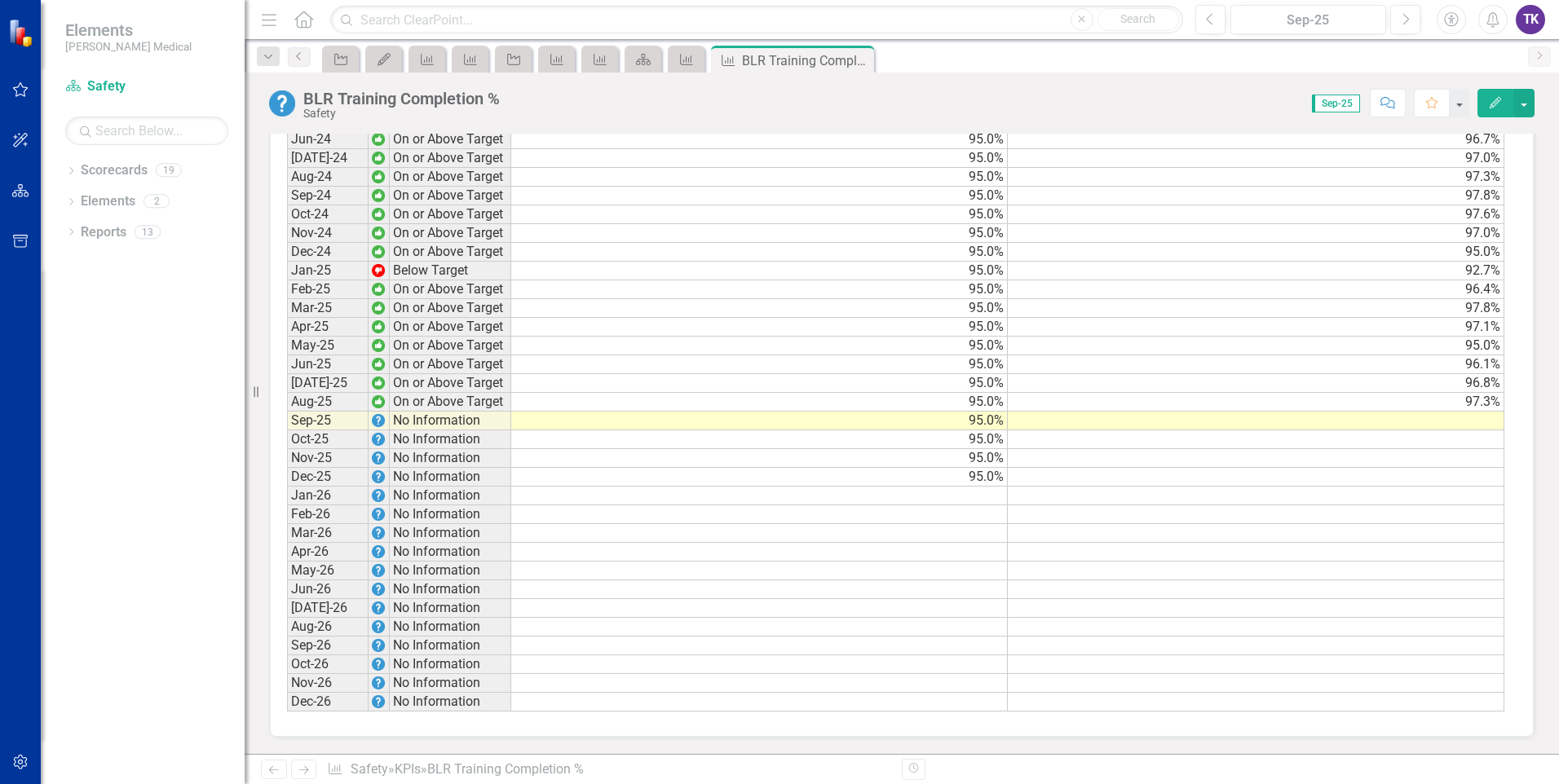
click at [1485, 422] on td at bounding box center [1256, 420] width 496 height 19
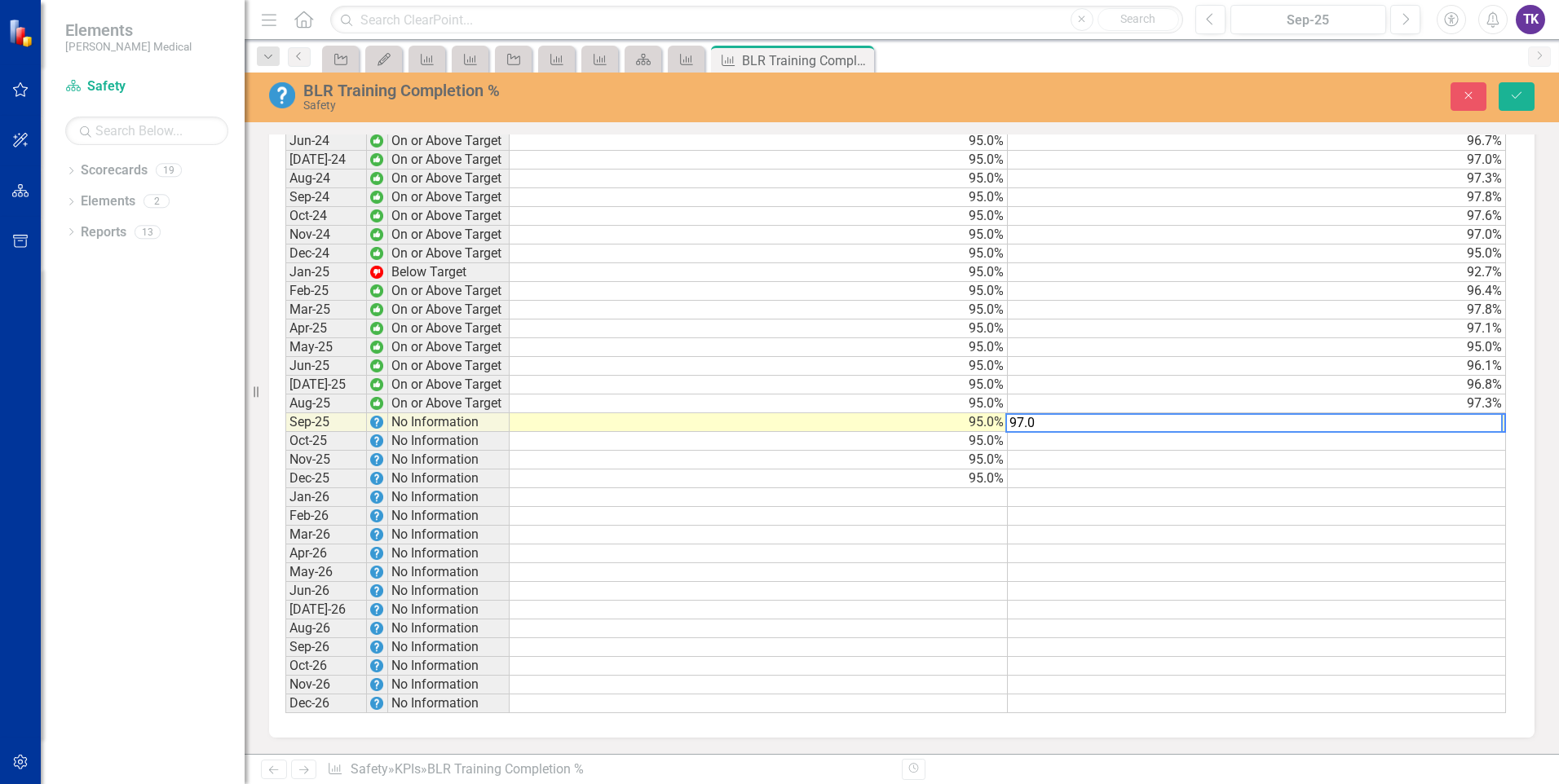
type textarea "97.09"
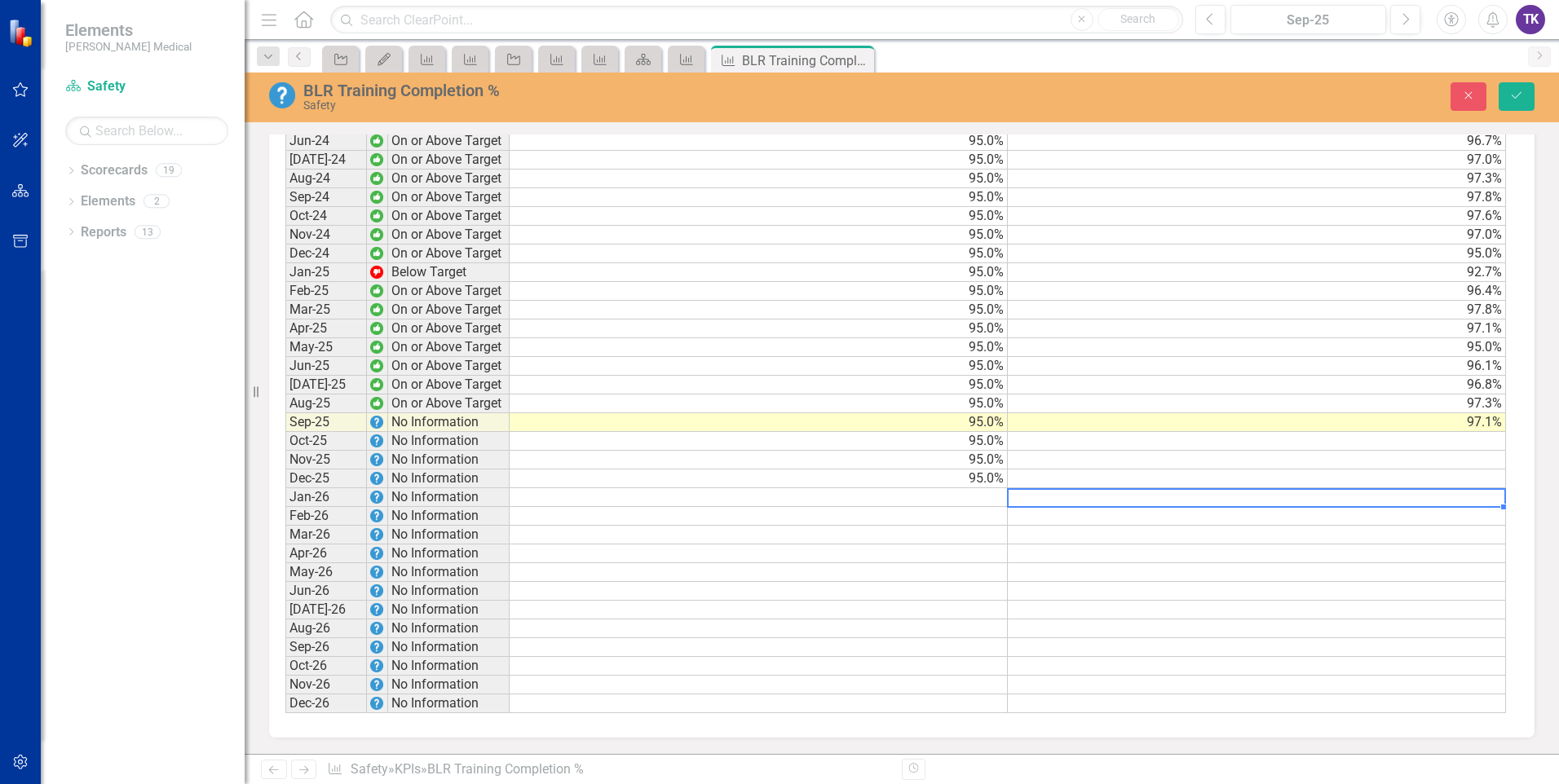
click at [1420, 495] on td at bounding box center [1256, 497] width 498 height 19
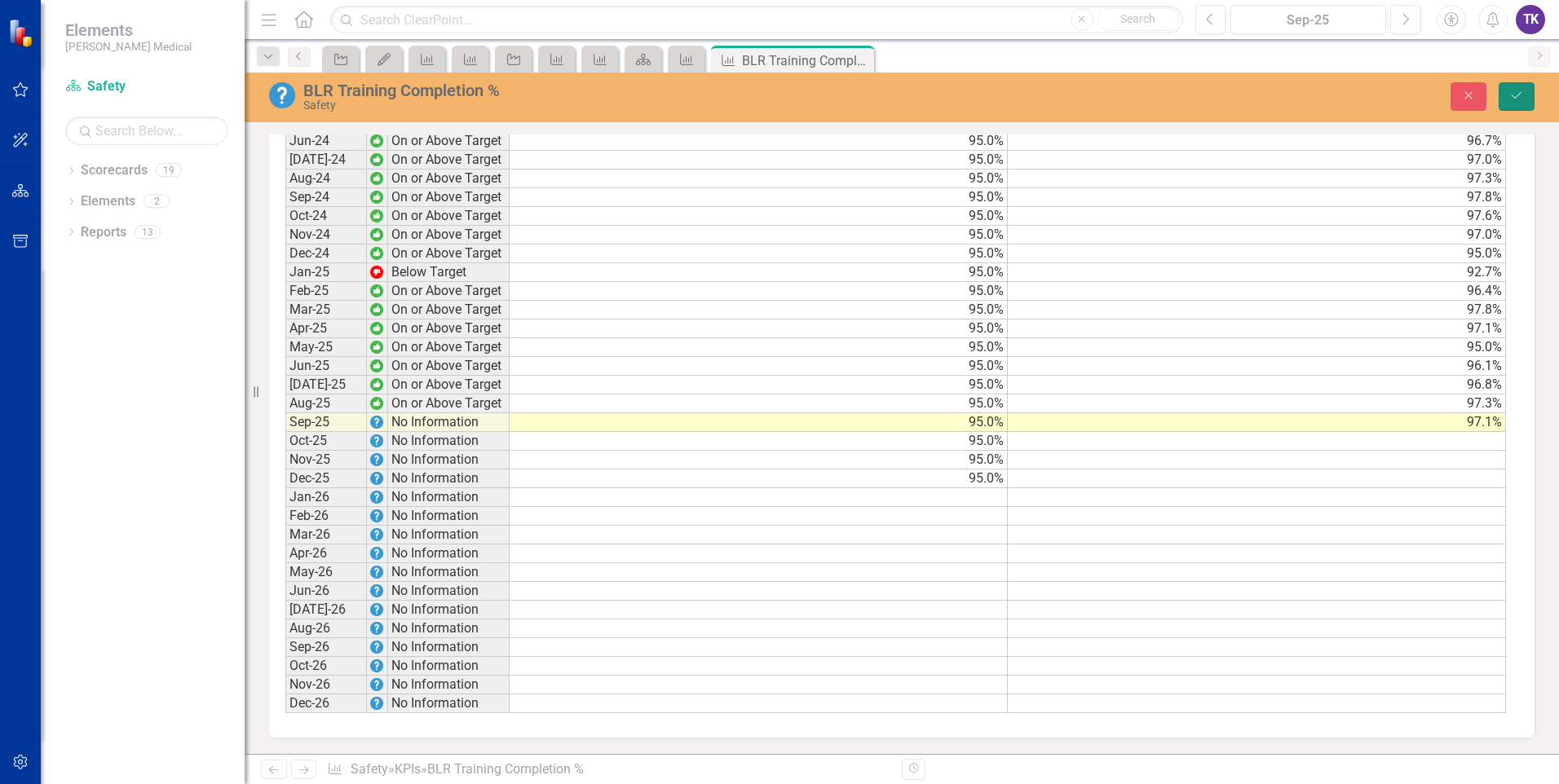
click at [1525, 94] on button "Save" at bounding box center [1516, 96] width 36 height 29
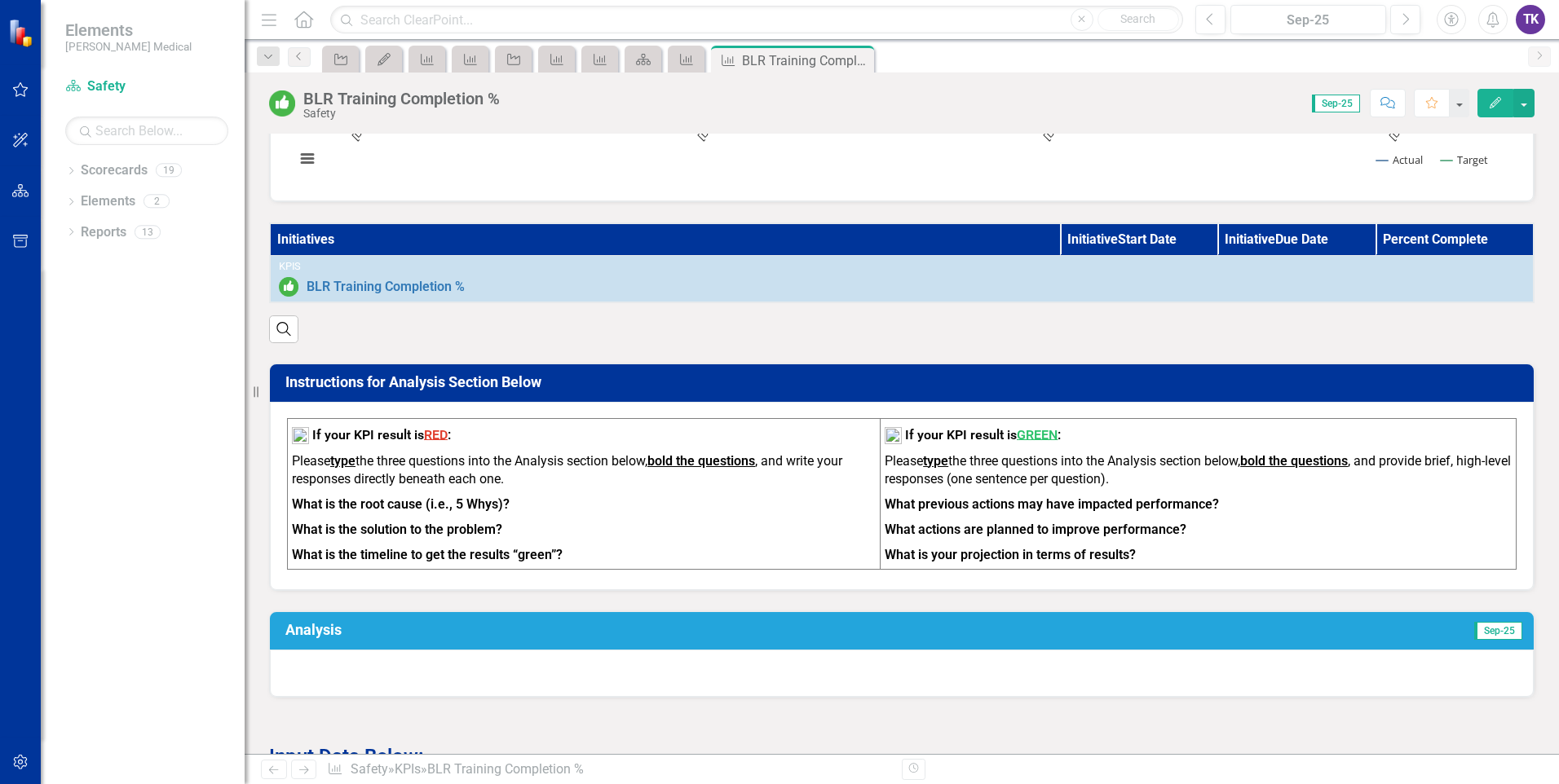
scroll to position [0, 0]
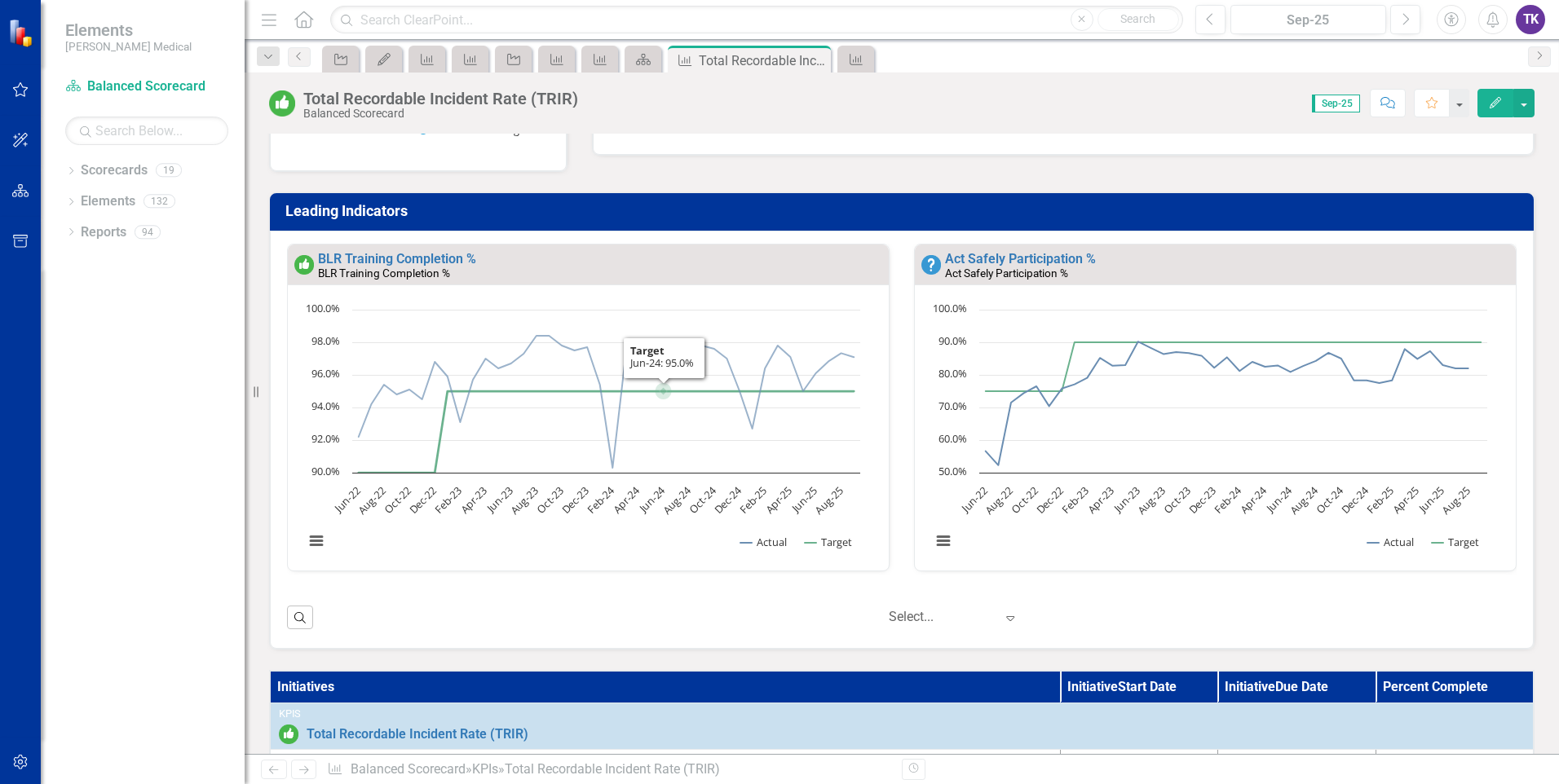
scroll to position [407, 0]
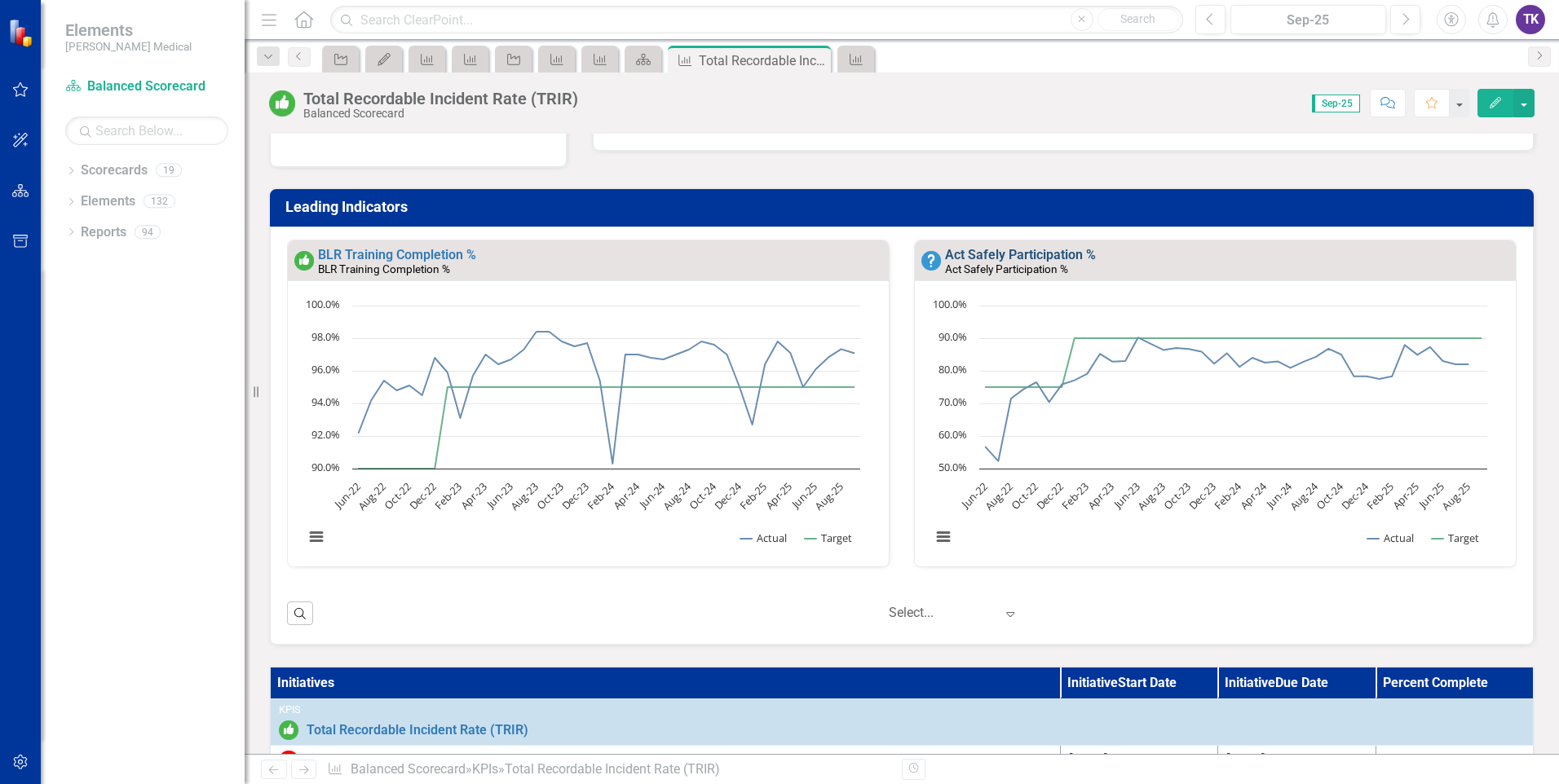
click at [1000, 262] on link "Act Safely Participation %" at bounding box center [1020, 254] width 151 height 16
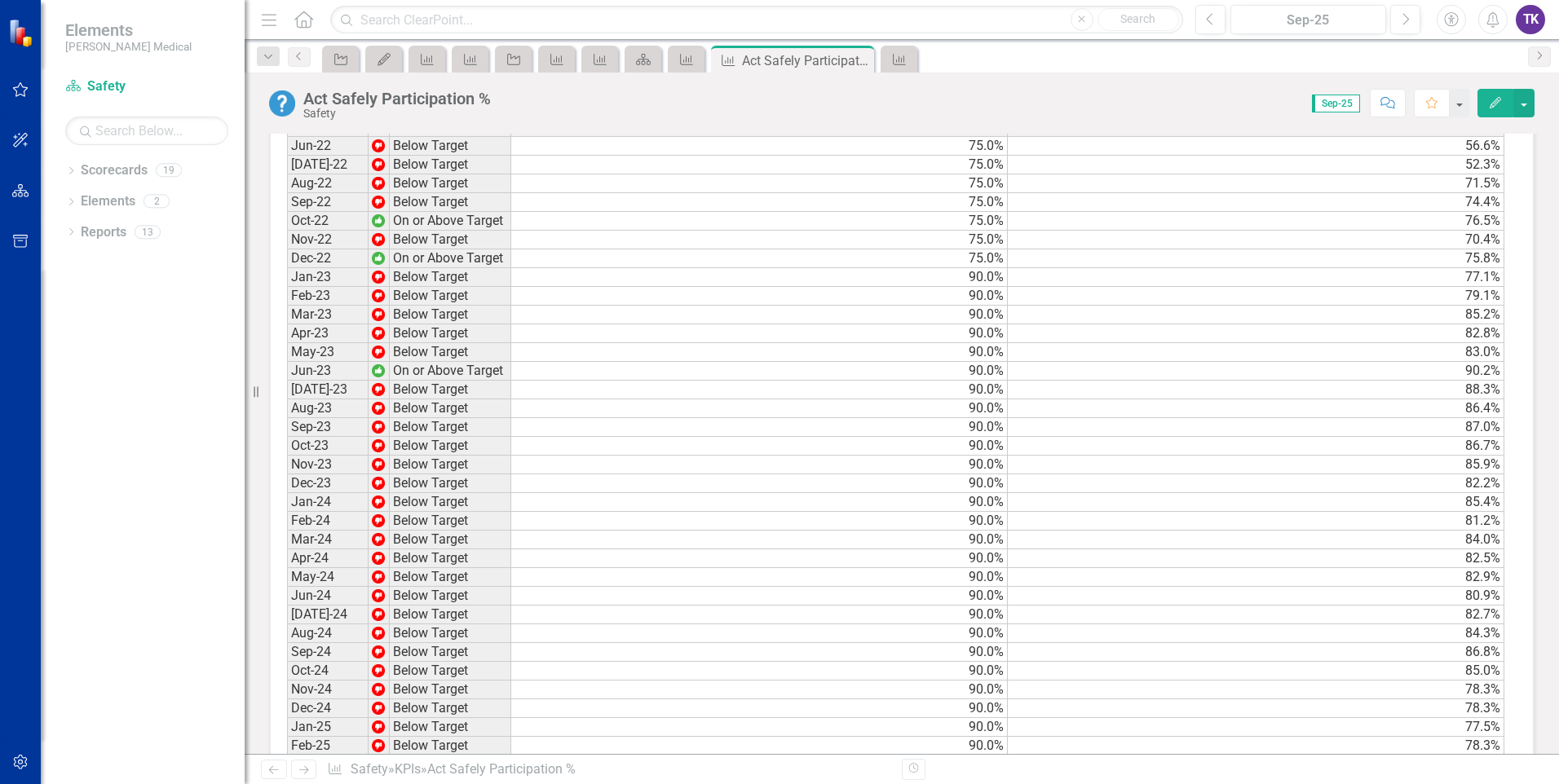
scroll to position [978, 0]
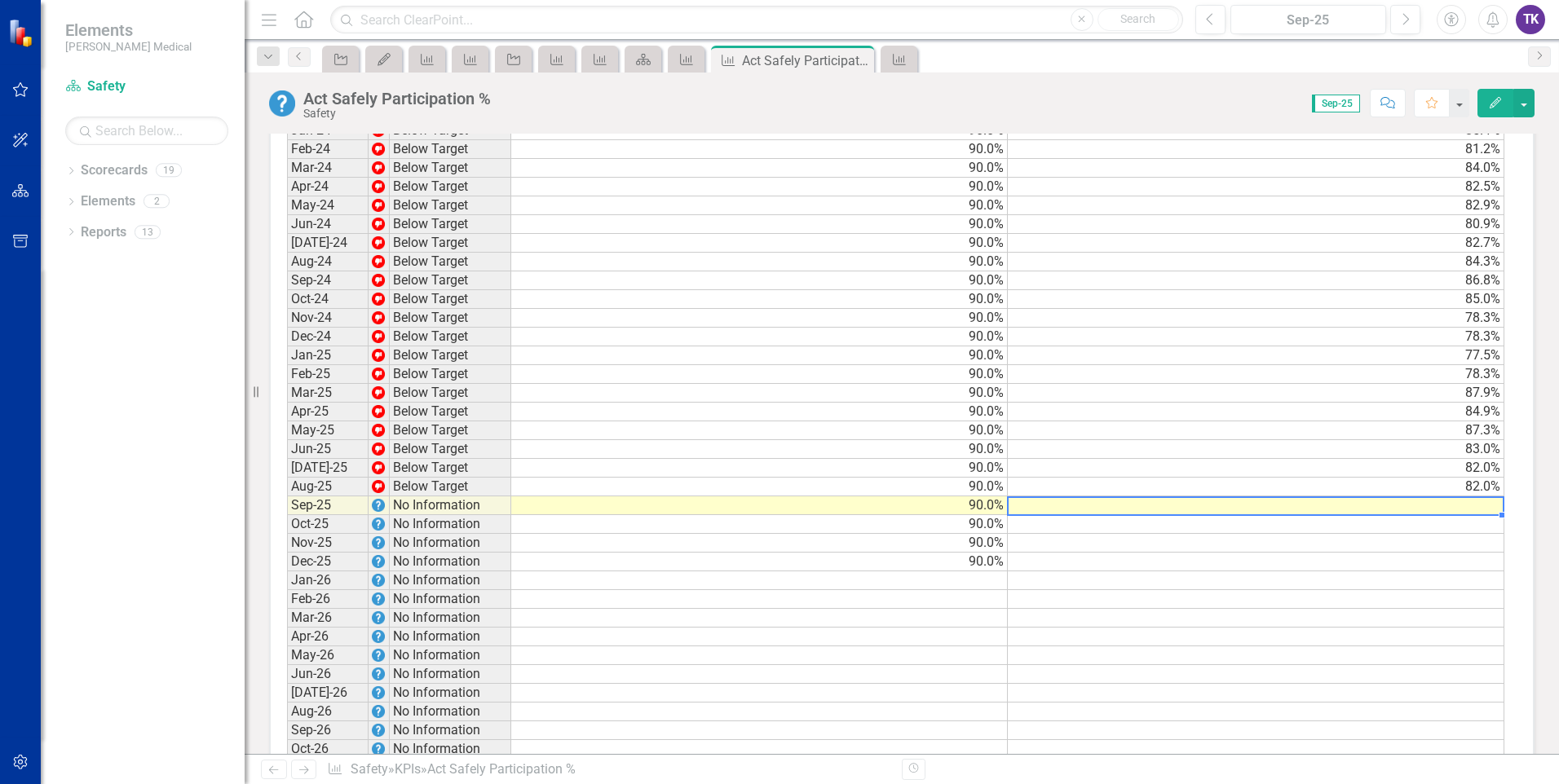
click at [1480, 508] on td at bounding box center [1256, 505] width 496 height 19
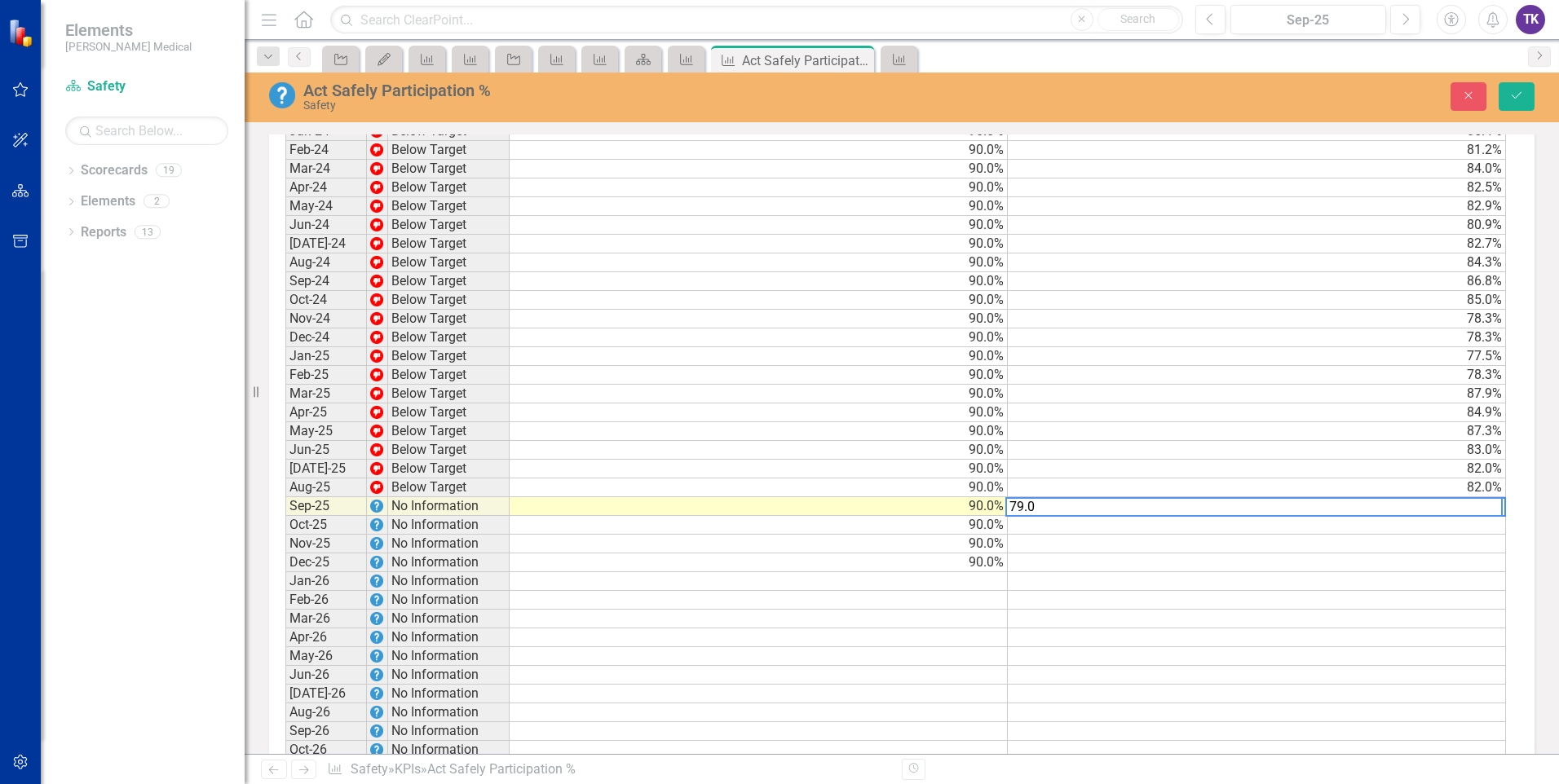
type textarea "79.0"
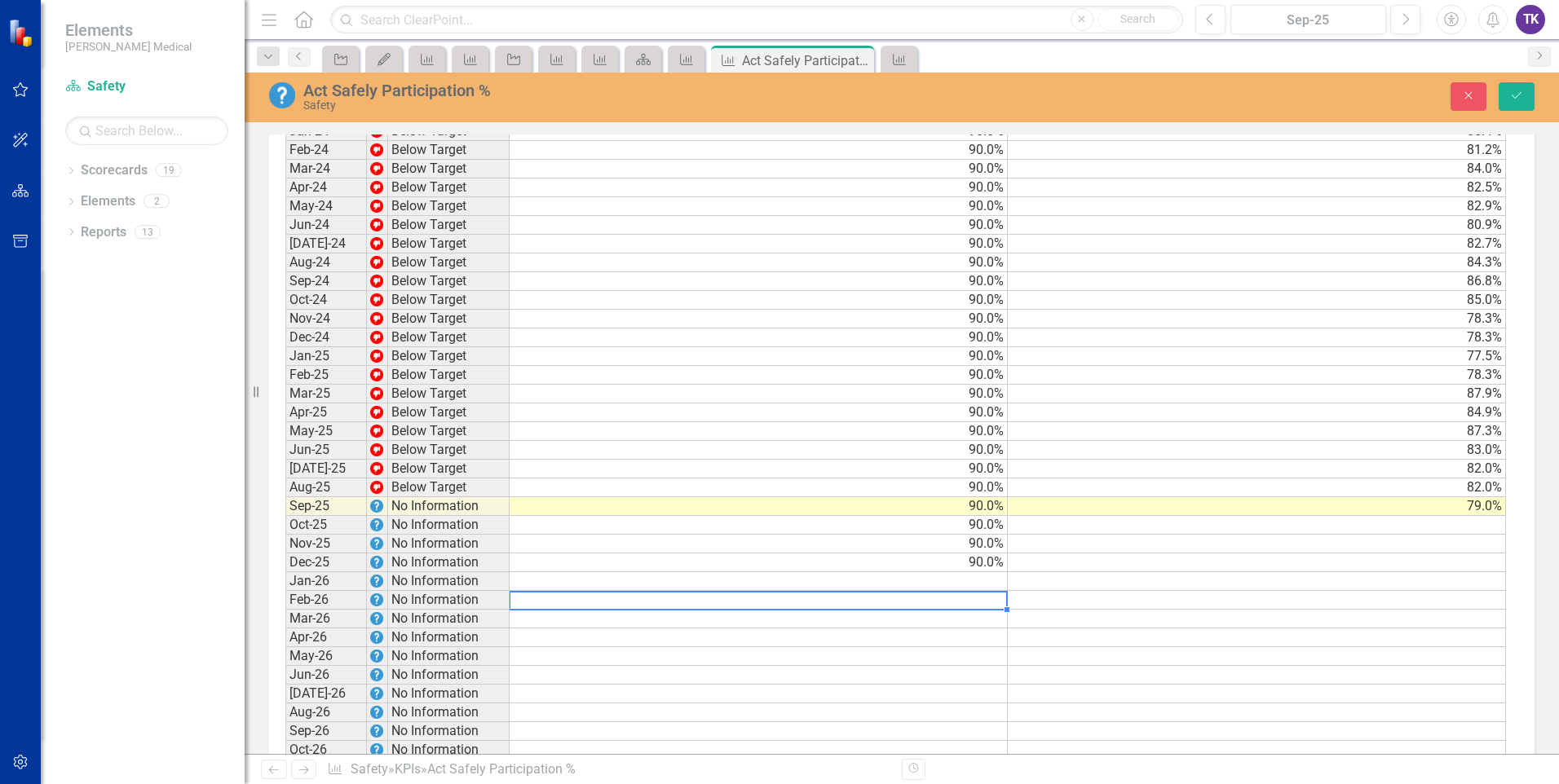
click at [932, 598] on td at bounding box center [758, 600] width 498 height 19
click at [1524, 89] on button "Save" at bounding box center [1516, 96] width 36 height 29
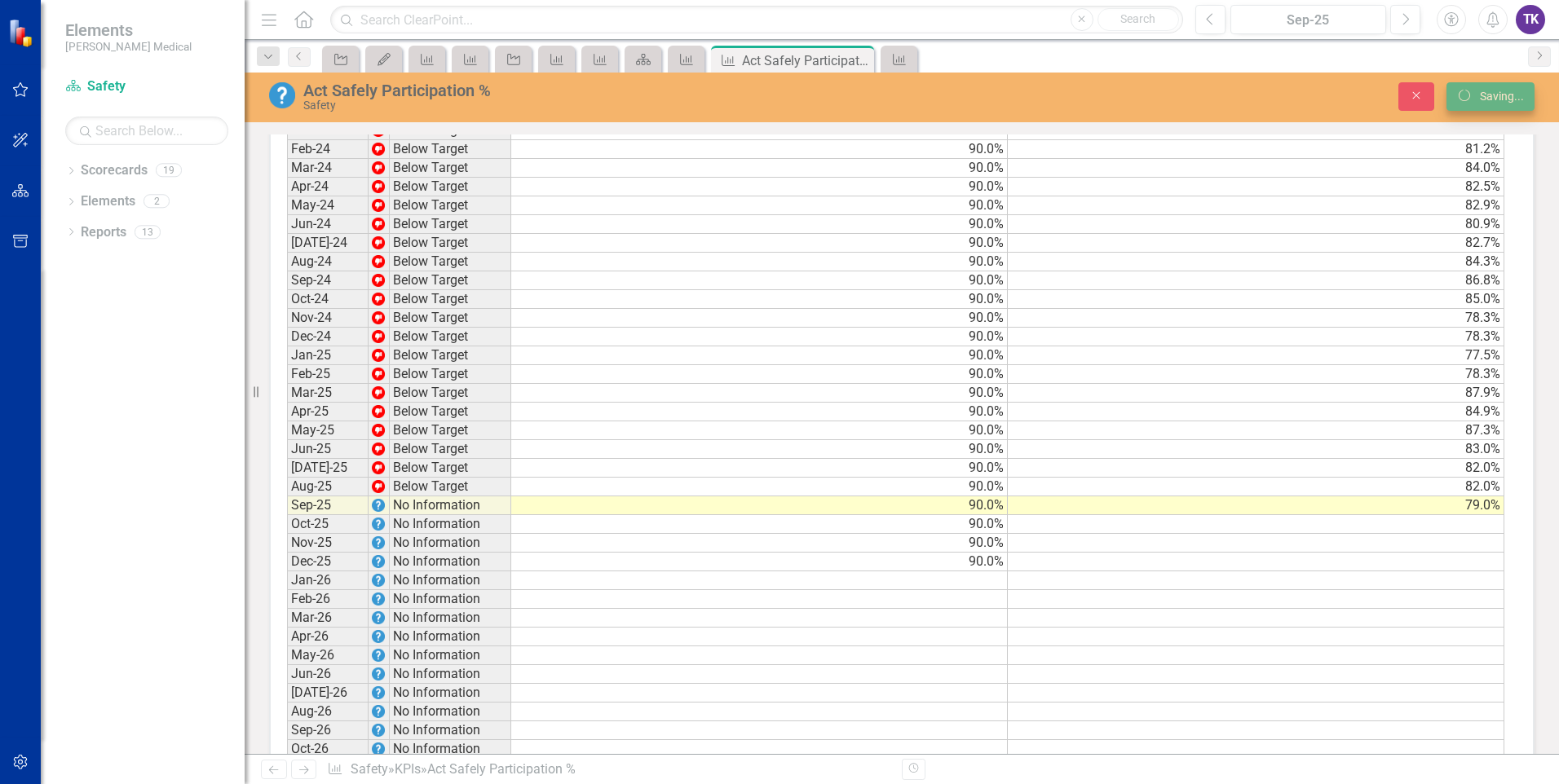
scroll to position [0, 0]
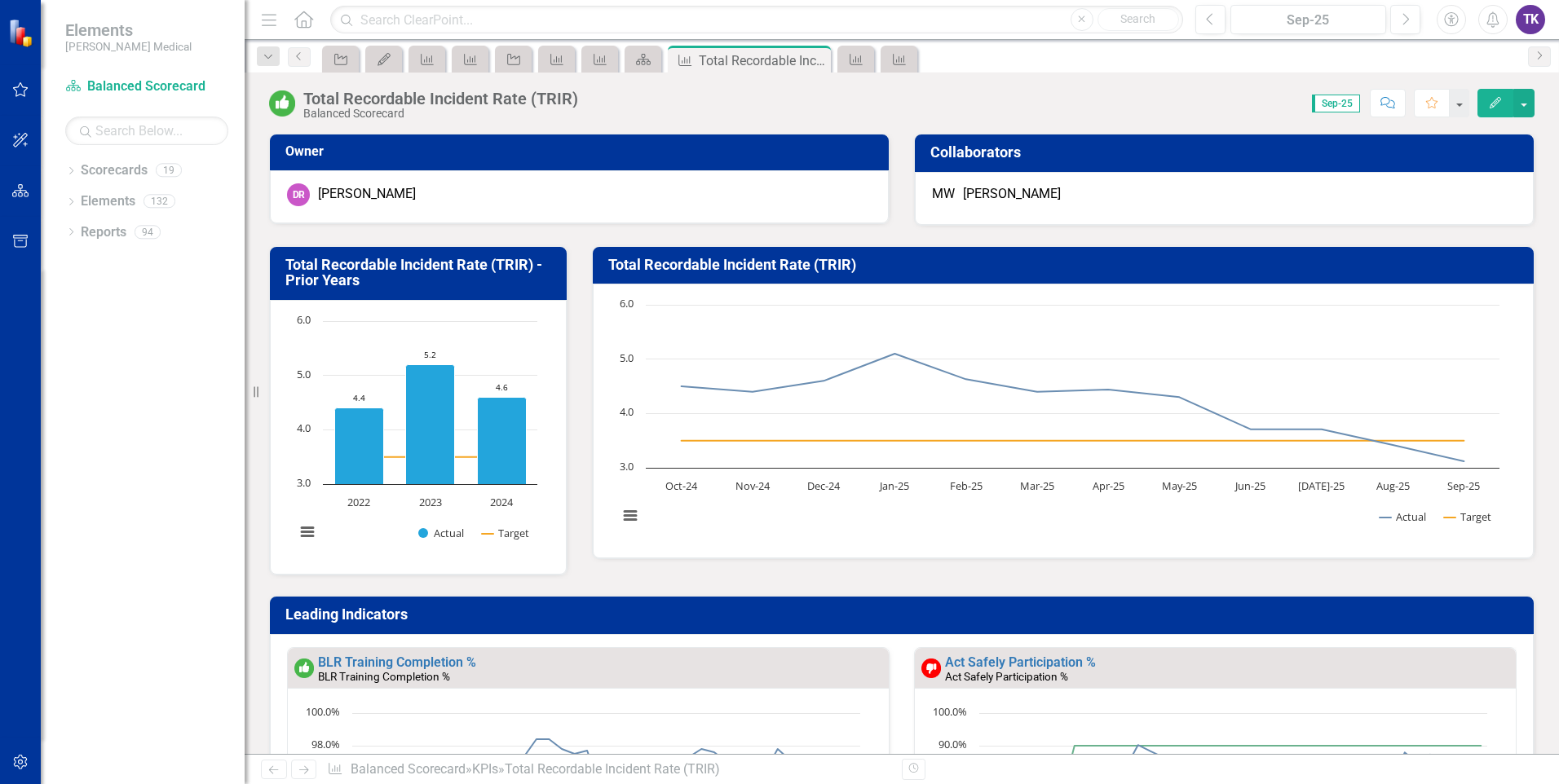
click at [976, 272] on h3 "Total Recordable Incident Rate (TRIR)" at bounding box center [1067, 265] width 916 height 16
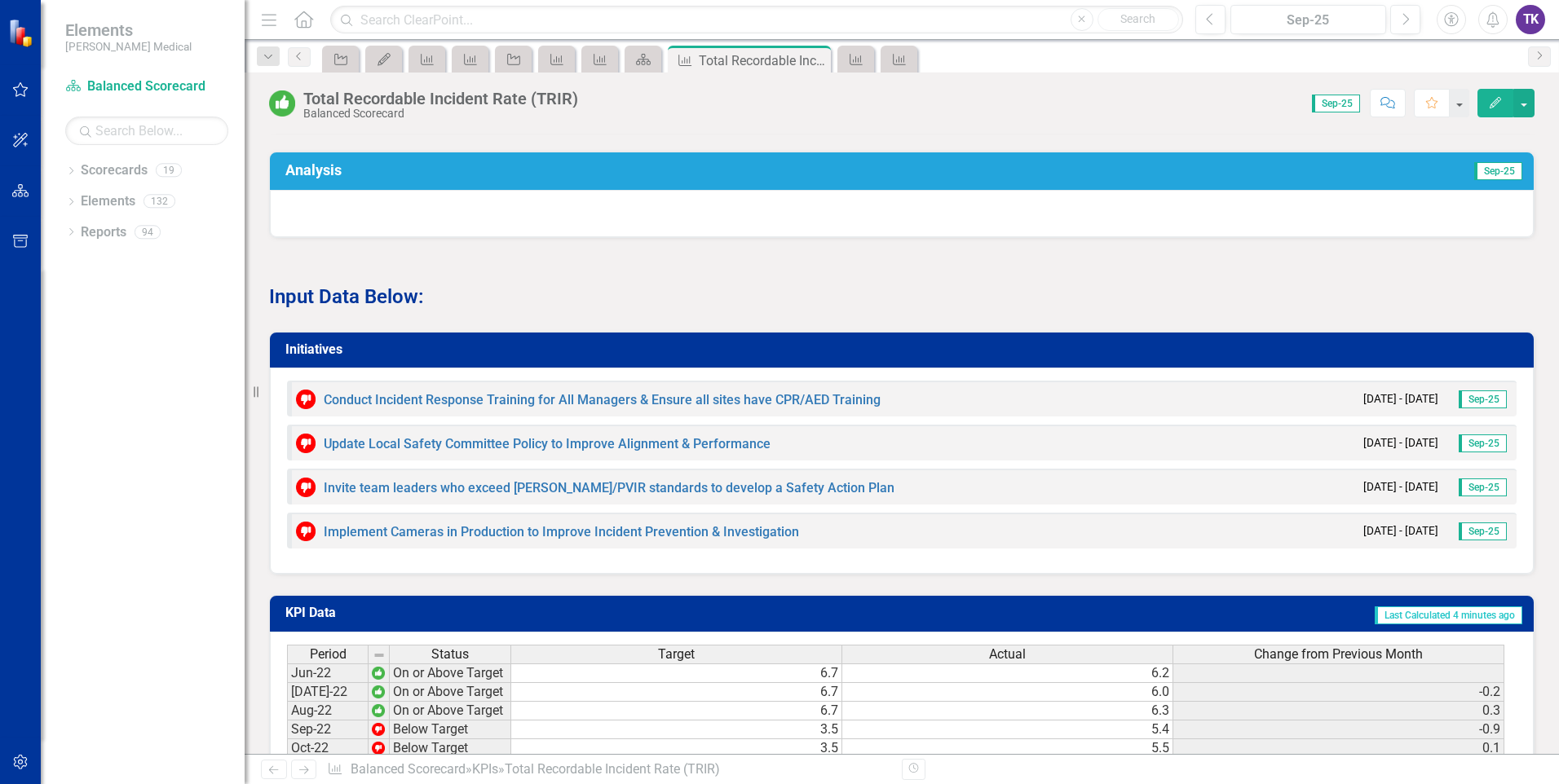
scroll to position [1543, 0]
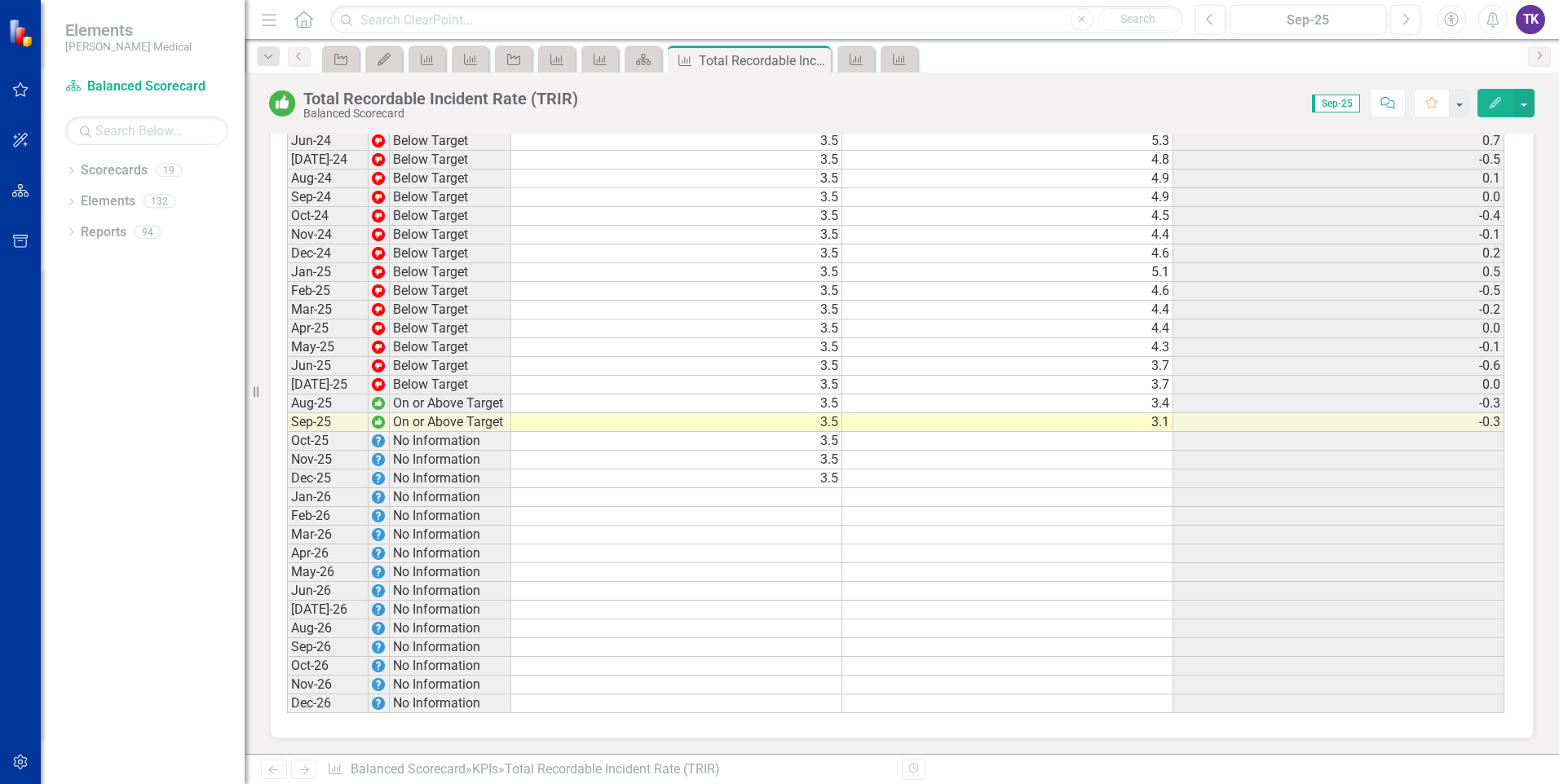
scroll to position [2430, 0]
